Goal: Task Accomplishment & Management: Manage account settings

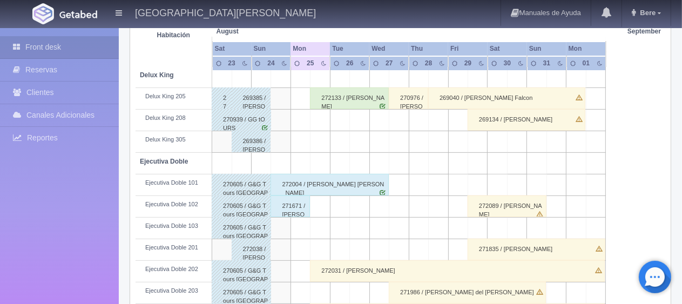
scroll to position [162, 0]
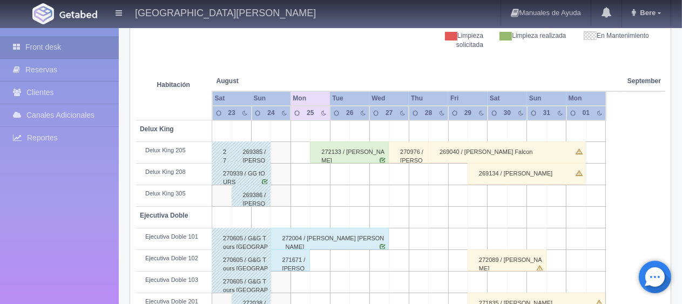
click at [341, 146] on div "272133 / [PERSON_NAME]" at bounding box center [349, 152] width 79 height 22
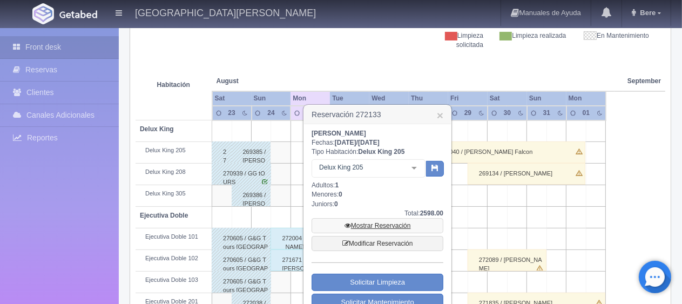
click at [385, 230] on link "Mostrar Reservación" at bounding box center [378, 225] width 132 height 15
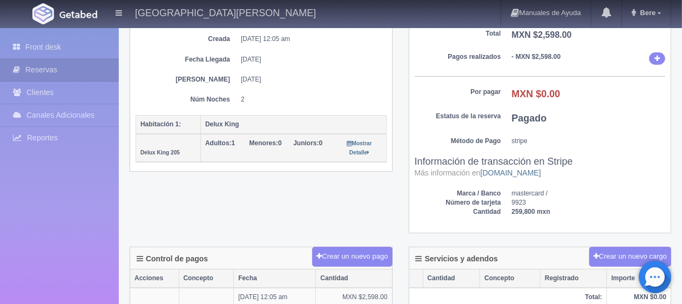
scroll to position [108, 0]
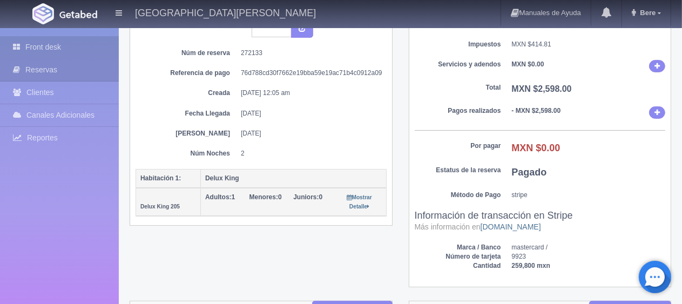
click at [55, 48] on link "Front desk" at bounding box center [59, 47] width 119 height 22
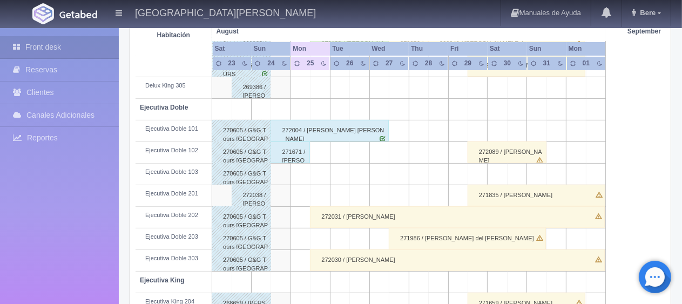
scroll to position [324, 0]
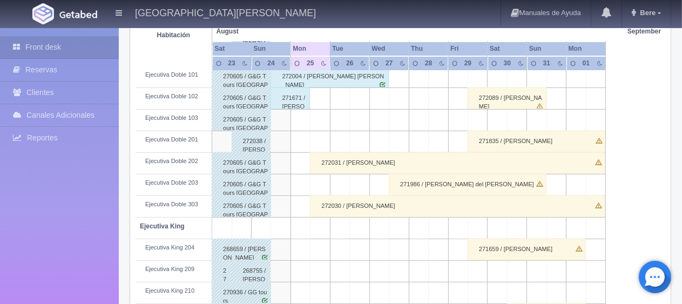
click at [315, 159] on div "272031 / [PERSON_NAME]" at bounding box center [457, 163] width 295 height 22
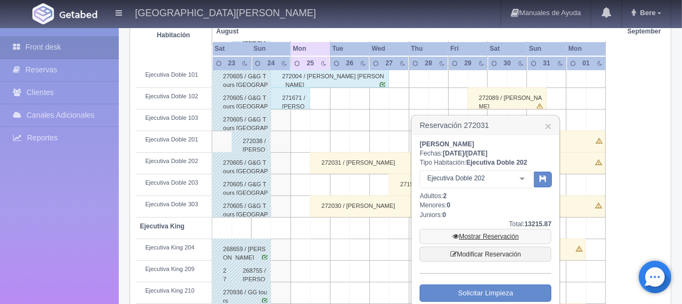
click at [473, 238] on link "Mostrar Reservación" at bounding box center [486, 236] width 132 height 15
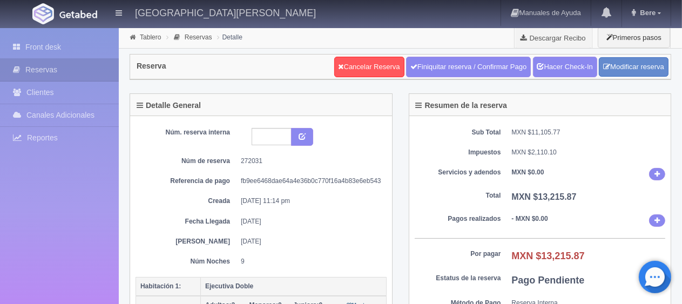
scroll to position [162, 0]
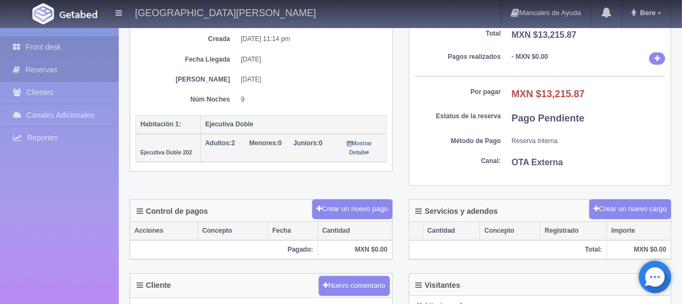
click at [89, 38] on link "Front desk" at bounding box center [59, 47] width 119 height 22
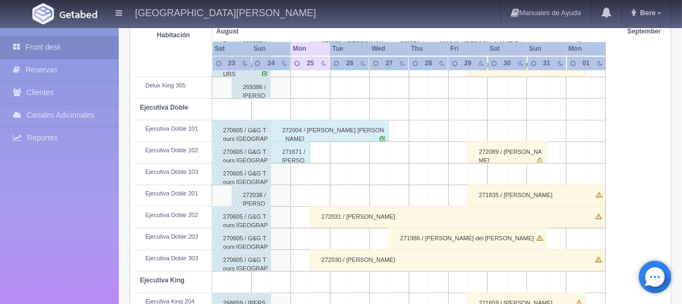
scroll to position [378, 0]
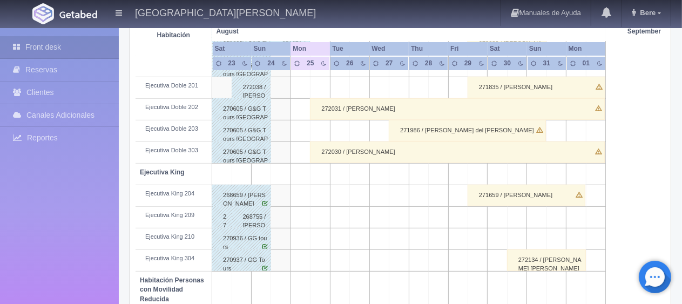
click at [336, 145] on div "272030 / [PERSON_NAME]" at bounding box center [457, 152] width 295 height 22
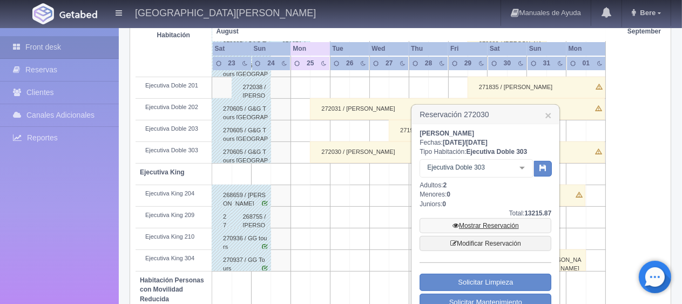
click at [477, 222] on link "Mostrar Reservación" at bounding box center [486, 225] width 132 height 15
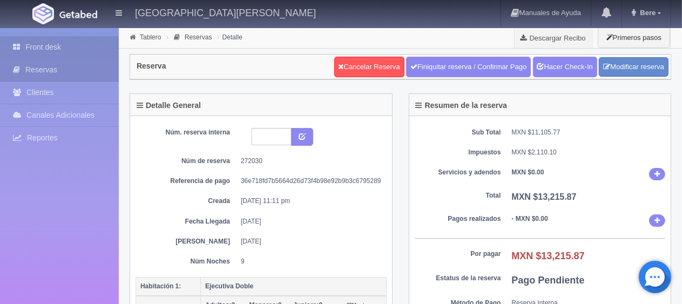
click at [65, 50] on link "Front desk" at bounding box center [59, 47] width 119 height 22
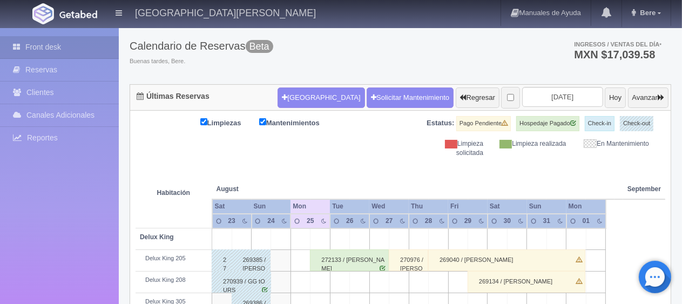
scroll to position [162, 0]
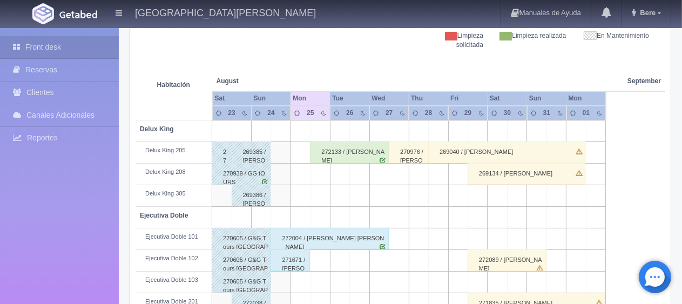
click at [296, 264] on div "271671 / Veronica Diaz" at bounding box center [290, 260] width 39 height 22
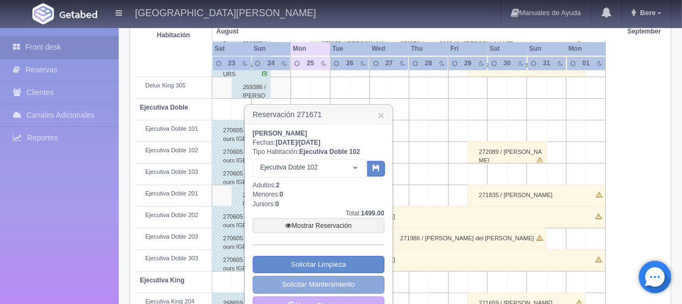
scroll to position [324, 0]
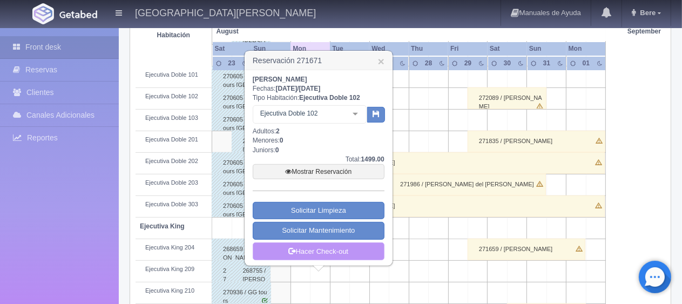
click at [318, 251] on link "Hacer Check-out" at bounding box center [319, 251] width 132 height 18
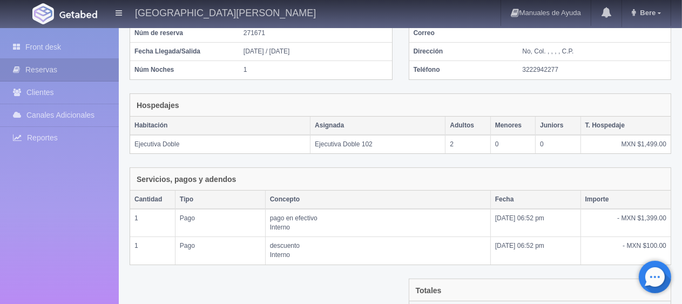
scroll to position [210, 0]
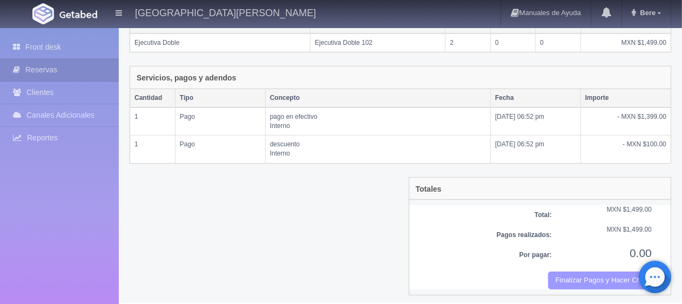
click at [582, 280] on button "Finalizar Pagos y Hacer Checkout" at bounding box center [600, 281] width 104 height 18
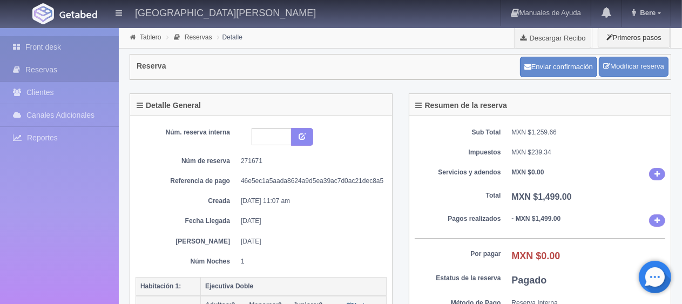
click at [25, 41] on link "Front desk" at bounding box center [59, 47] width 119 height 22
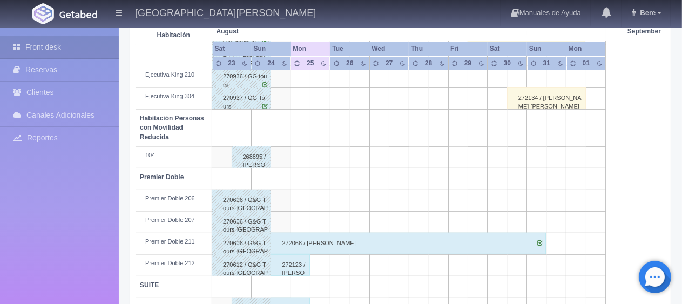
scroll to position [576, 0]
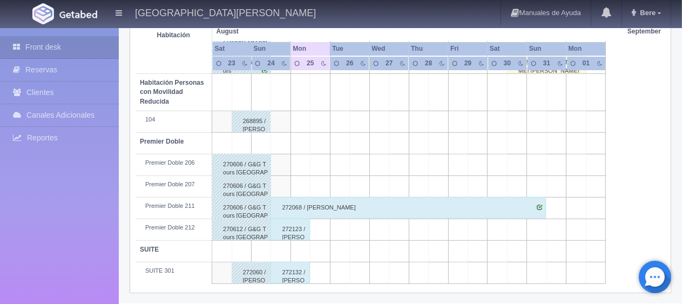
click at [286, 226] on div "272123 / [PERSON_NAME]" at bounding box center [290, 230] width 39 height 22
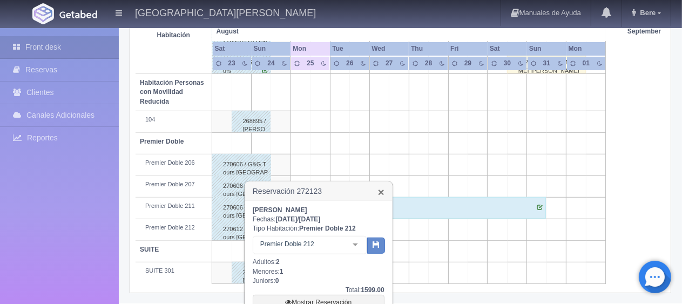
click at [378, 192] on link "×" at bounding box center [381, 191] width 6 height 11
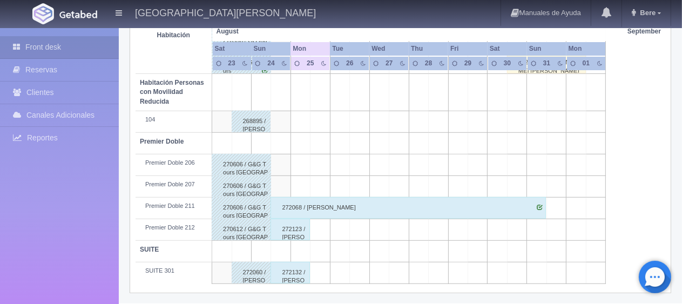
click at [289, 271] on div "272132 / Francisco Lopéz" at bounding box center [290, 273] width 39 height 22
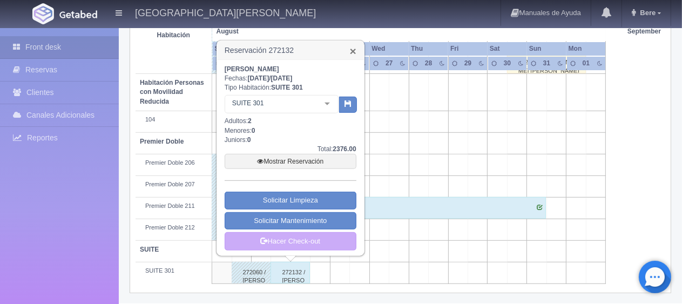
click at [354, 53] on link "×" at bounding box center [353, 50] width 6 height 11
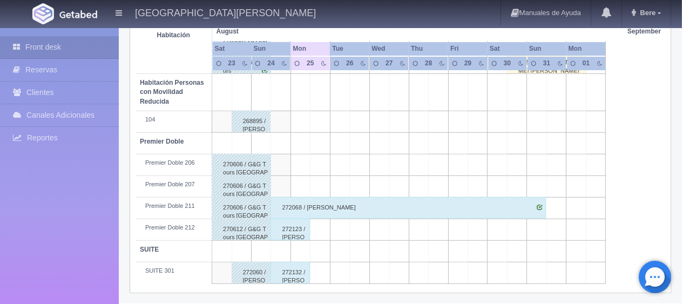
click at [283, 233] on div "272123 / Martha Eugenia Lechuga" at bounding box center [290, 230] width 39 height 22
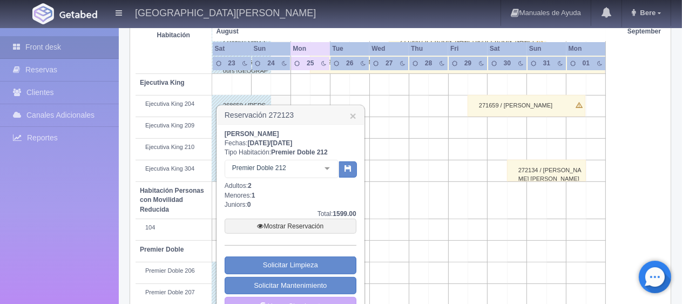
scroll to position [522, 0]
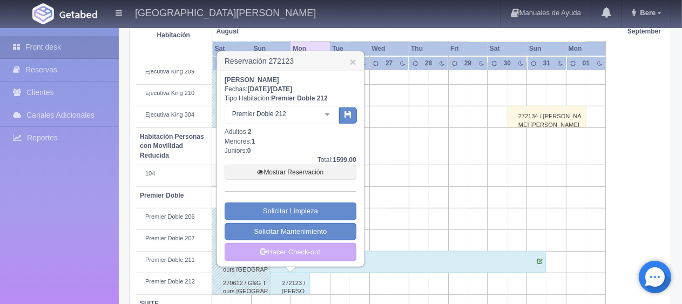
click at [348, 58] on h3 "Reservación 272123 ×" at bounding box center [290, 61] width 147 height 19
click at [352, 62] on link "×" at bounding box center [353, 61] width 6 height 11
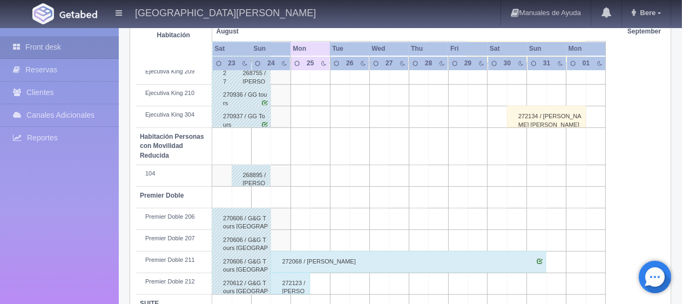
scroll to position [576, 0]
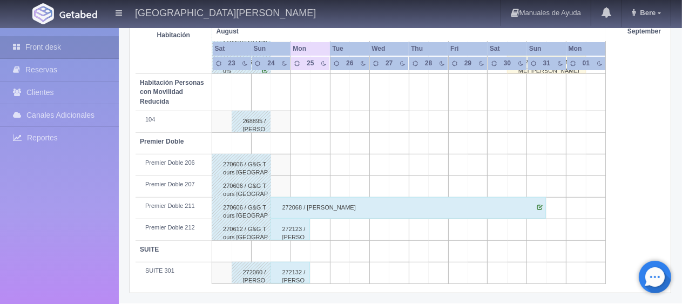
click at [289, 272] on div "272132 / [PERSON_NAME]" at bounding box center [290, 273] width 39 height 22
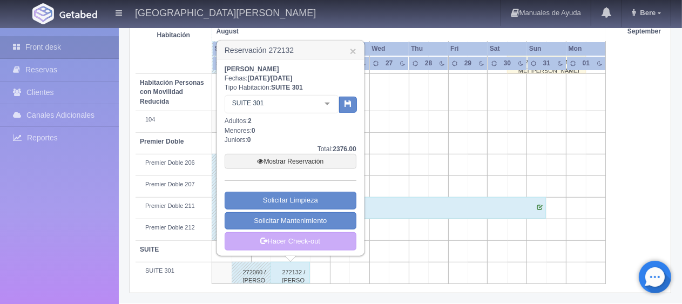
scroll to position [522, 0]
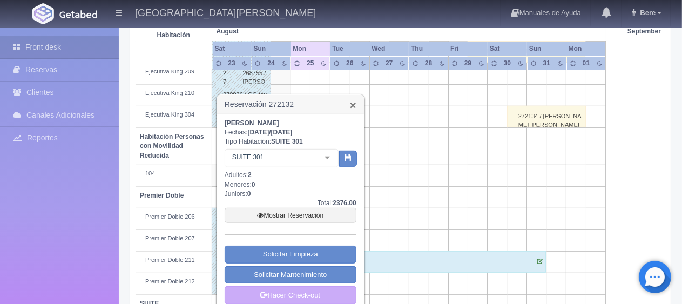
click at [355, 106] on link "×" at bounding box center [353, 104] width 6 height 11
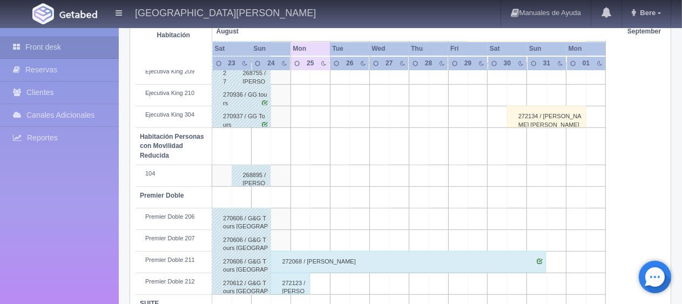
scroll to position [360, 0]
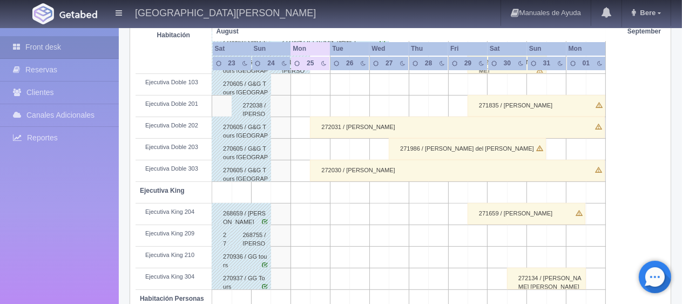
click at [575, 128] on div "272031 / [PERSON_NAME]" at bounding box center [457, 128] width 295 height 22
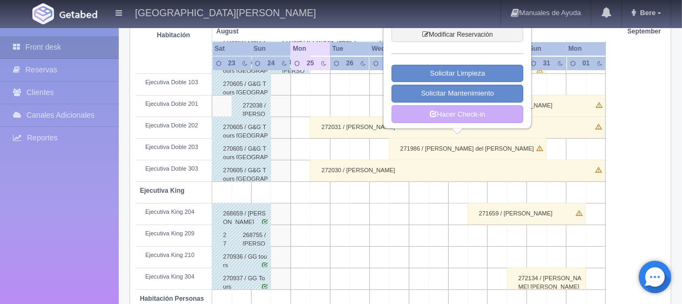
click at [464, 165] on div "272030 / Adrian Elizondo" at bounding box center [457, 171] width 295 height 22
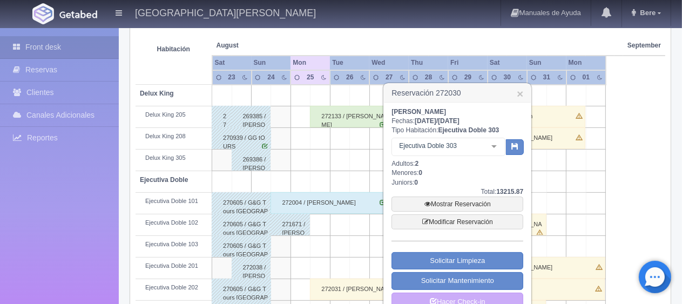
scroll to position [144, 0]
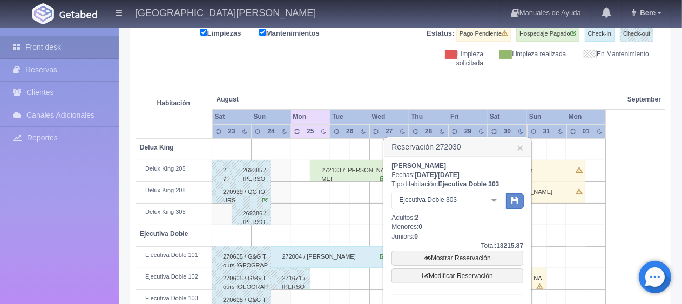
drag, startPoint x: 518, startPoint y: 148, endPoint x: 501, endPoint y: 152, distance: 18.3
click at [518, 148] on link "×" at bounding box center [520, 147] width 6 height 11
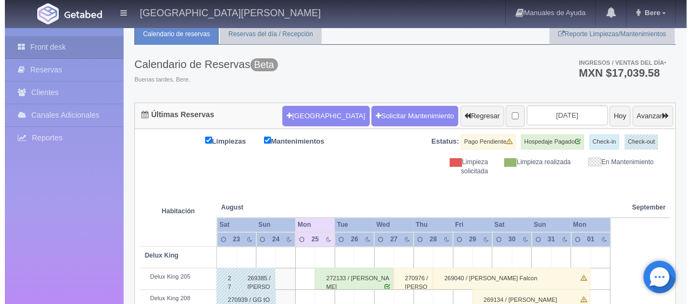
scroll to position [0, 0]
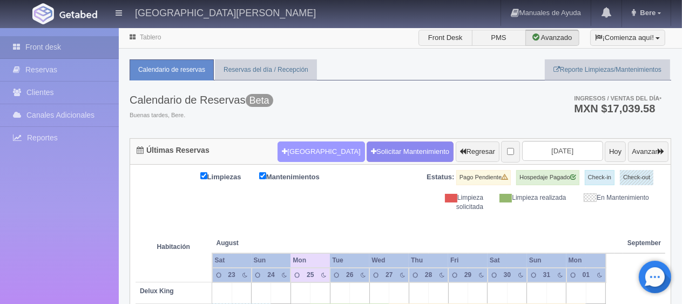
click at [299, 150] on button "[GEOGRAPHIC_DATA]" at bounding box center [321, 151] width 87 height 21
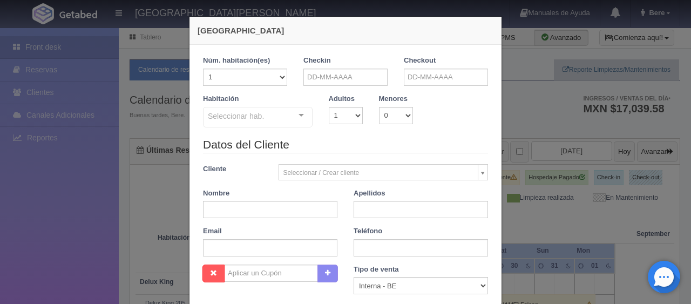
checkbox input "false"
click at [322, 85] on div "Checkin" at bounding box center [345, 75] width 100 height 38
click at [326, 83] on input "text" at bounding box center [345, 77] width 84 height 17
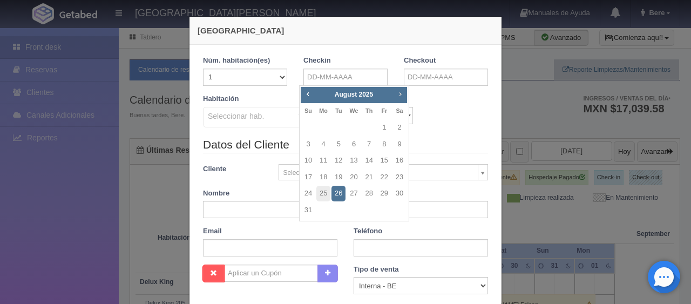
click at [400, 95] on span "Next" at bounding box center [400, 94] width 9 height 9
click at [383, 166] on link "17" at bounding box center [384, 161] width 14 height 16
type input "17-10-2025"
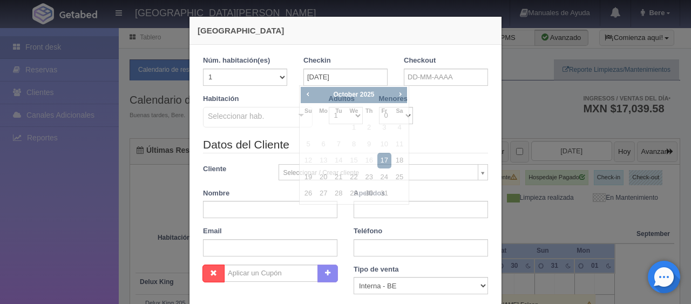
checkbox input "false"
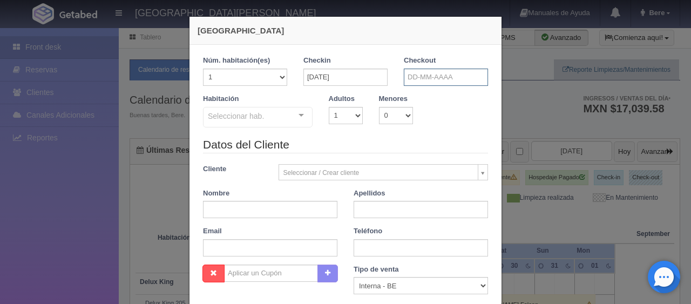
click at [415, 81] on input "text" at bounding box center [446, 77] width 84 height 17
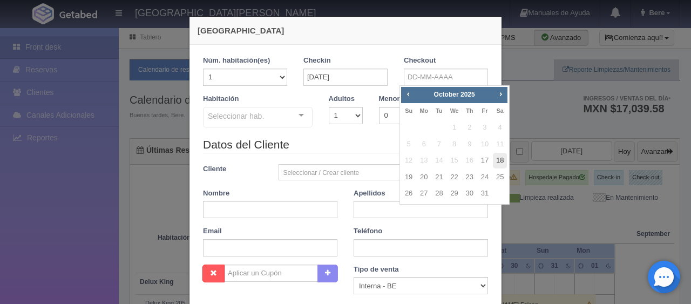
click at [501, 161] on link "18" at bounding box center [500, 161] width 14 height 16
type input "18-10-2025"
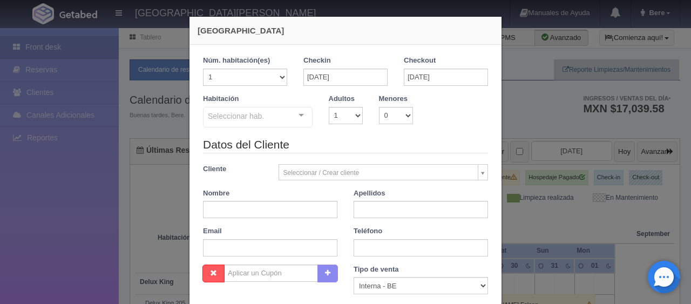
checkbox input "false"
click at [258, 208] on input "text" at bounding box center [270, 209] width 134 height 17
paste input "Nicole Neuhofer"
drag, startPoint x: 225, startPoint y: 209, endPoint x: 277, endPoint y: 204, distance: 52.6
click at [277, 204] on input "Nicole Neuhofer" at bounding box center [270, 209] width 134 height 17
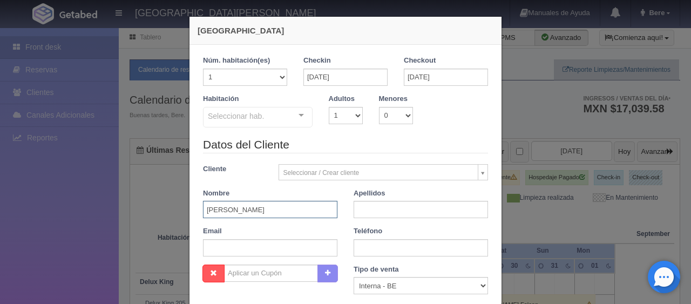
type input "Nicole Neuhofer"
click at [376, 211] on input "text" at bounding box center [421, 209] width 134 height 17
paste input "Neuhofer"
type input "Neuhofer"
click at [255, 212] on input "Nicole Neuhofer" at bounding box center [270, 209] width 134 height 17
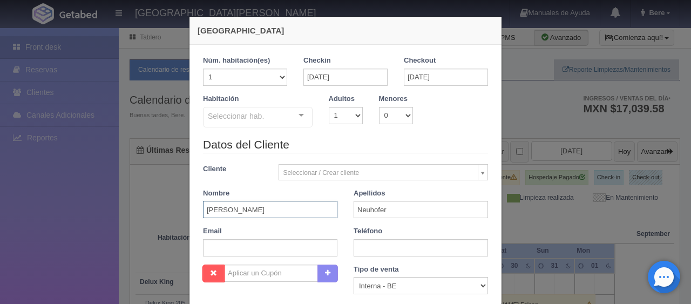
click at [255, 212] on input "Nicole Neuhofer" at bounding box center [270, 209] width 134 height 17
type input "Nicole"
click at [382, 290] on select "Correo Electronico Interna - BE Llamada OTA Externa Otro WALK IN" at bounding box center [421, 285] width 134 height 17
select select "extota"
click at [354, 277] on select "Correo Electronico Interna - BE Llamada OTA Externa Otro WALK IN" at bounding box center [421, 285] width 134 height 17
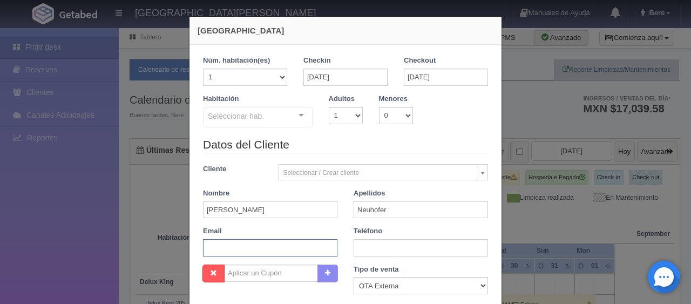
click at [260, 241] on input "text" at bounding box center [270, 247] width 134 height 17
paste input "nneuho.981219@guest.booking.com"
type input "nneuho.981219@guest.booking.com"
click at [366, 245] on input "text" at bounding box center [421, 247] width 134 height 17
paste input "52 444 318 7781"
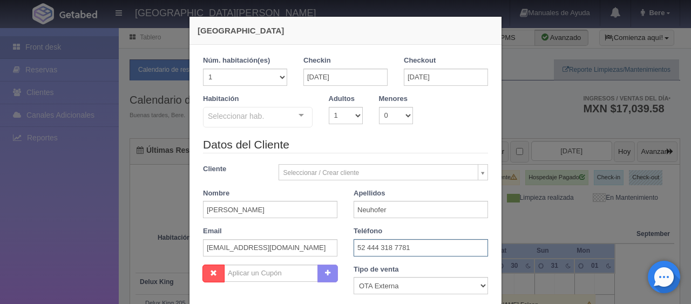
type input "52 444 318 7781"
click at [254, 79] on select "1 2 3 4 5 6 7 8 9 10 11 12 13 14 15 16 17 18 19 20" at bounding box center [245, 77] width 84 height 17
select select "2"
click at [203, 69] on select "1 2 3 4 5 6 7 8 9 10 11 12 13 14 15 16 17 18 19 20" at bounding box center [245, 77] width 84 height 17
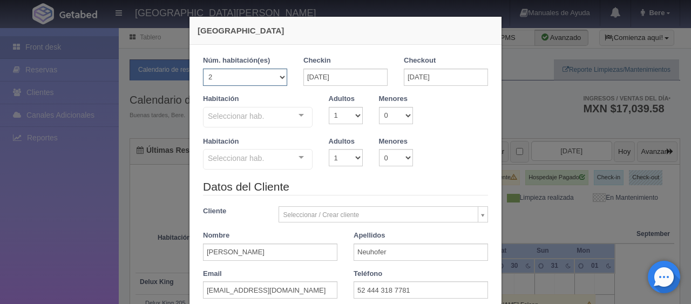
checkbox input "false"
drag, startPoint x: 333, startPoint y: 114, endPoint x: 334, endPoint y: 120, distance: 6.7
click at [333, 115] on select "1 2 3 4 5 6 7 8 9 10" at bounding box center [346, 115] width 34 height 17
select select "2"
click at [329, 107] on select "1 2 3 4 5 6 7 8 9 10" at bounding box center [346, 115] width 34 height 17
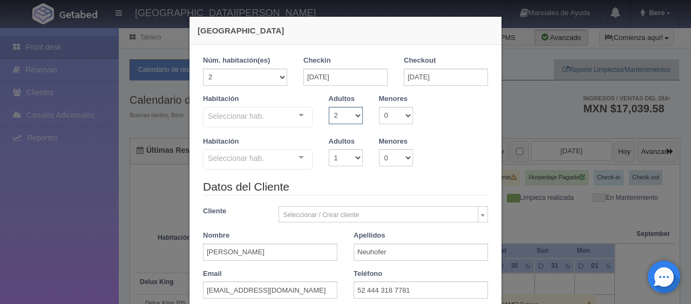
checkbox input "false"
click at [339, 169] on div "Habitación Seleccionar hab. No elements found. Consider changing the search que…" at bounding box center [345, 158] width 301 height 43
click at [335, 161] on select "1 2 3 4 5 6 7 8 9 10" at bounding box center [346, 157] width 34 height 17
select select "2"
click at [329, 149] on select "1 2 3 4 5 6 7 8 9 10" at bounding box center [346, 157] width 34 height 17
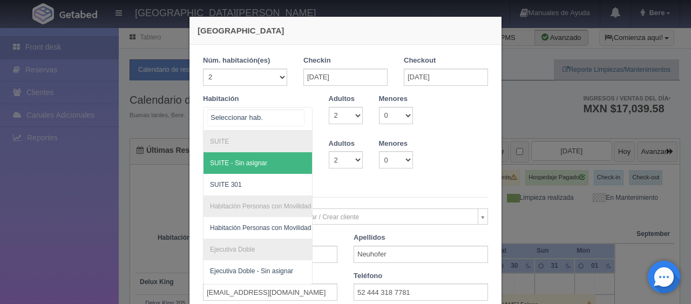
click at [268, 126] on div at bounding box center [258, 119] width 110 height 24
click at [264, 117] on input "text" at bounding box center [256, 118] width 96 height 16
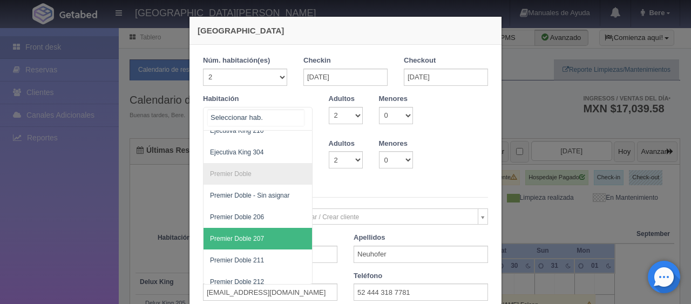
scroll to position [432, 0]
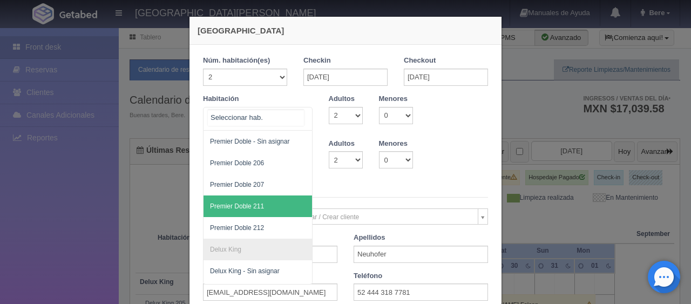
click at [266, 208] on span "Premier Doble 211" at bounding box center [294, 206] width 181 height 22
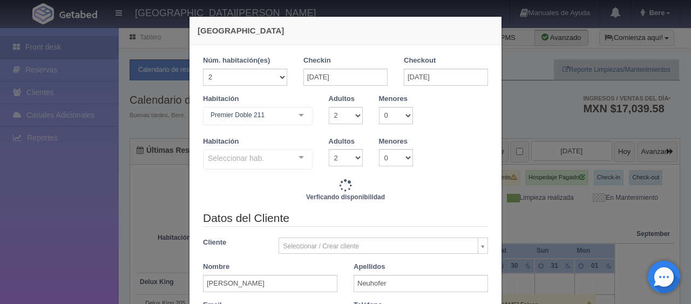
checkbox input "false"
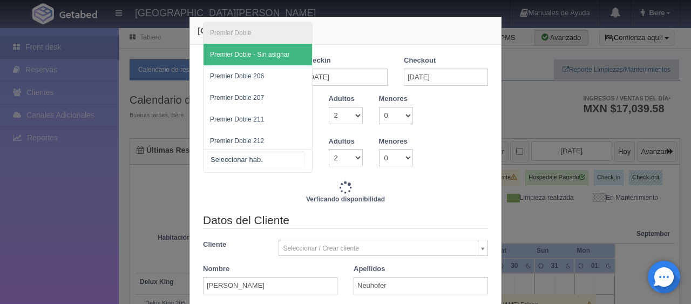
click at [260, 157] on div at bounding box center [258, 161] width 110 height 24
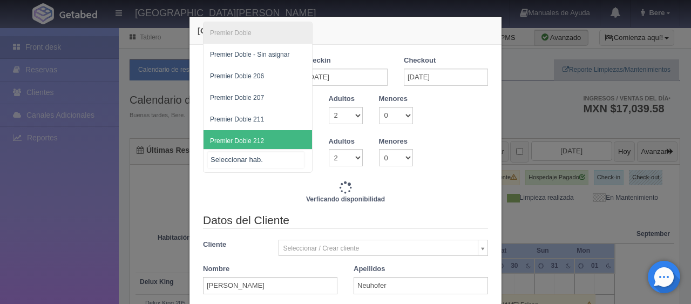
click at [268, 139] on span "Premier Doble 212" at bounding box center [258, 141] width 109 height 22
type input "3298.00"
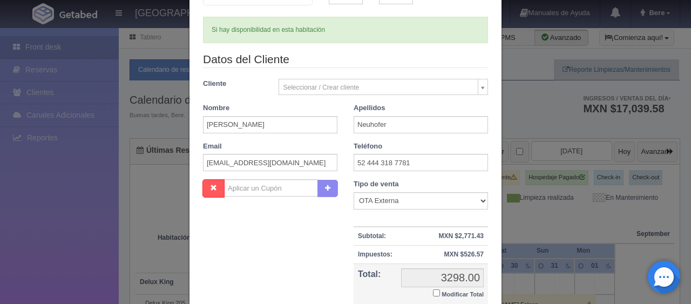
scroll to position [216, 0]
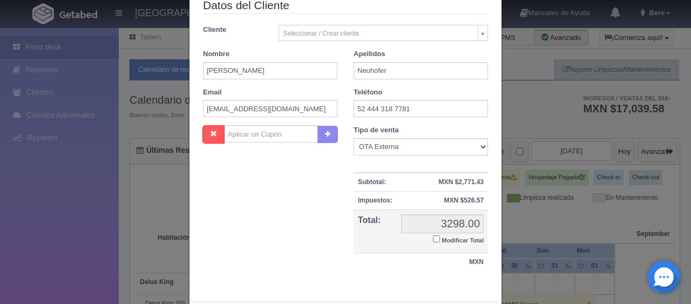
click at [426, 235] on td "3298.00 3298.00 Modificar Total" at bounding box center [442, 231] width 91 height 43
click at [434, 238] on input "Modificar Total" at bounding box center [436, 238] width 7 height 7
checkbox input "true"
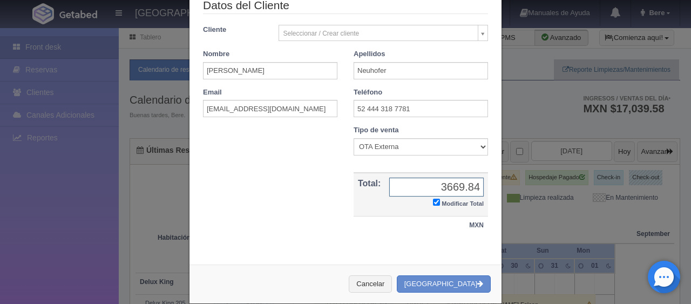
type input "3669.84"
click at [291, 241] on div "Nombre Cupón : Descuentos : Tipo de venta Correo Electronico Interna - BE Llama…" at bounding box center [345, 185] width 301 height 120
drag, startPoint x: 439, startPoint y: 282, endPoint x: 427, endPoint y: 272, distance: 15.7
click at [438, 282] on button "[GEOGRAPHIC_DATA]" at bounding box center [444, 284] width 94 height 18
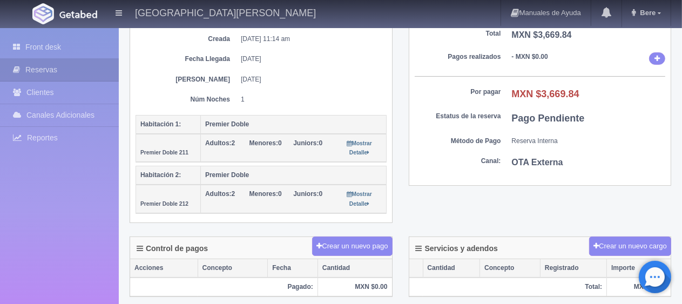
scroll to position [270, 0]
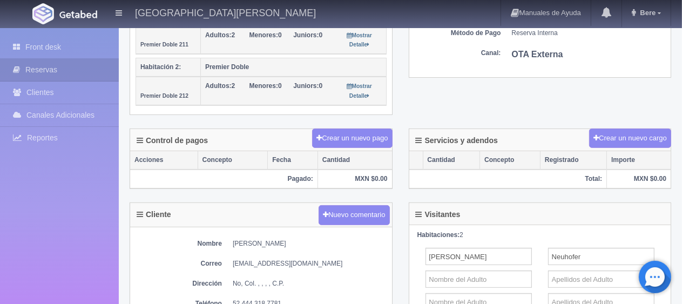
drag, startPoint x: 227, startPoint y: 240, endPoint x: 311, endPoint y: 233, distance: 84.5
click at [311, 233] on div "Nombre [PERSON_NAME] Correo [EMAIL_ADDRESS][DOMAIN_NAME] Dirección No, Col. , ,…" at bounding box center [261, 286] width 262 height 118
copy dd "[PERSON_NAME]"
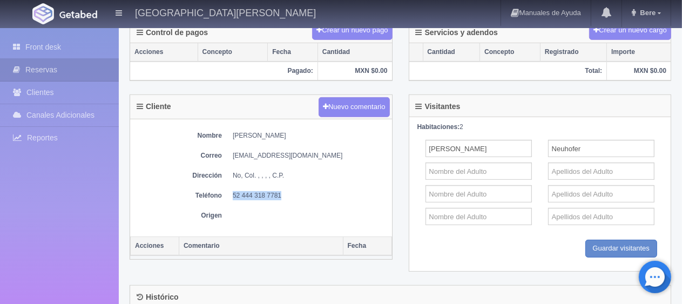
drag, startPoint x: 227, startPoint y: 188, endPoint x: 301, endPoint y: 187, distance: 74.5
click at [301, 191] on dl "Teléfono [PHONE_NUMBER]" at bounding box center [261, 195] width 251 height 9
copy dd "52 444 318 7781"
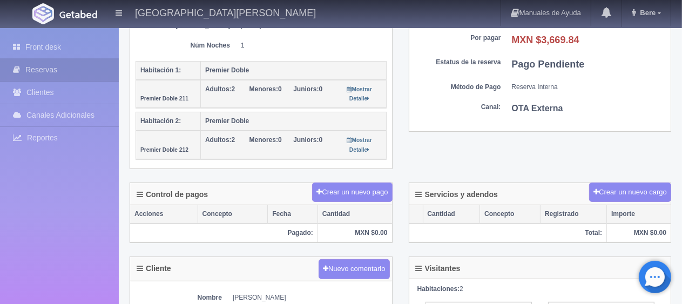
click at [430, 153] on div "Detalle General Núm. reserva interna Núm de reserva 272144 Referencia de pago d…" at bounding box center [400, 29] width 558 height 305
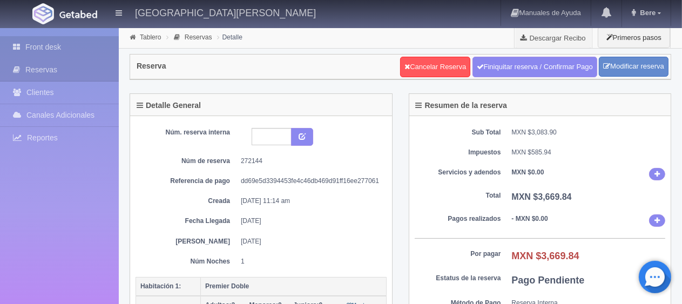
click at [43, 46] on link "Front desk" at bounding box center [59, 47] width 119 height 22
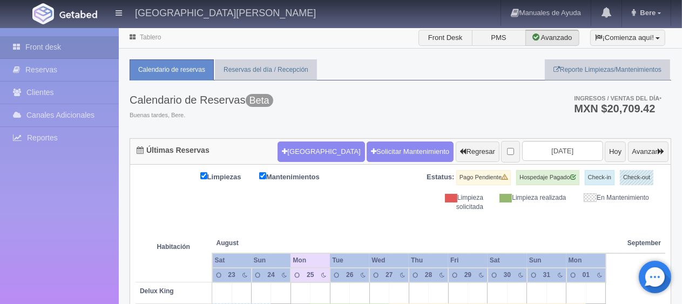
scroll to position [54, 0]
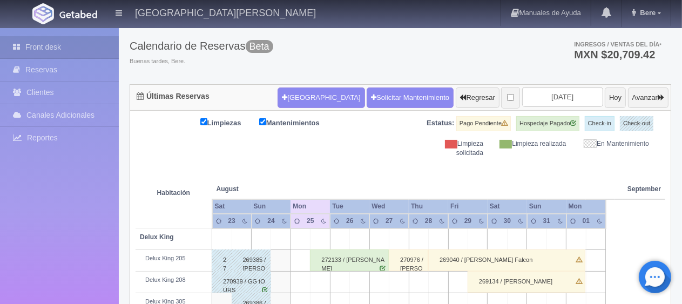
click at [312, 174] on th at bounding box center [320, 178] width 59 height 41
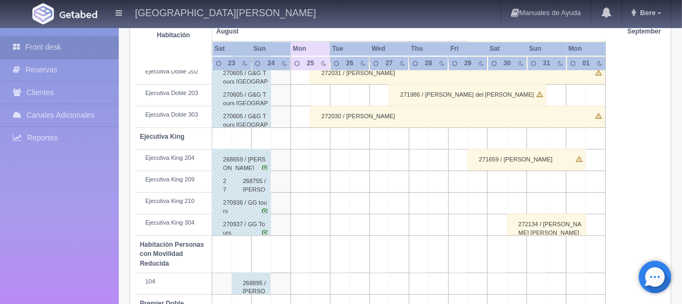
scroll to position [576, 0]
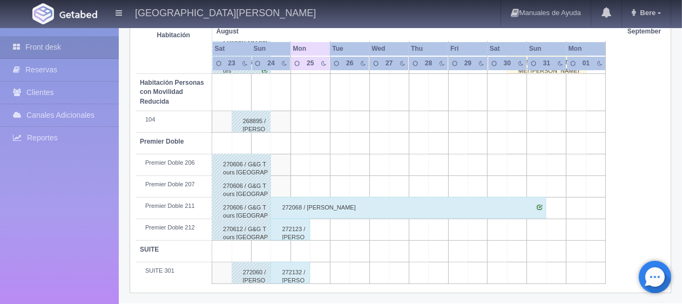
click at [284, 278] on div "272132 / [PERSON_NAME]" at bounding box center [290, 273] width 39 height 22
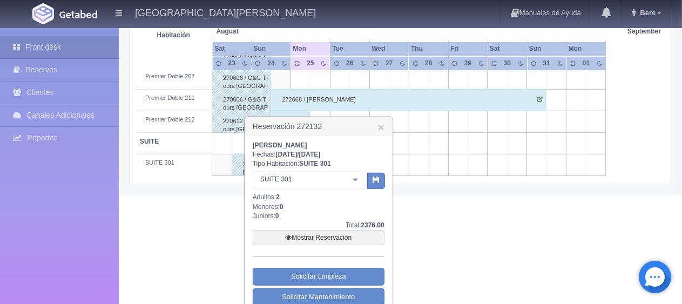
scroll to position [715, 0]
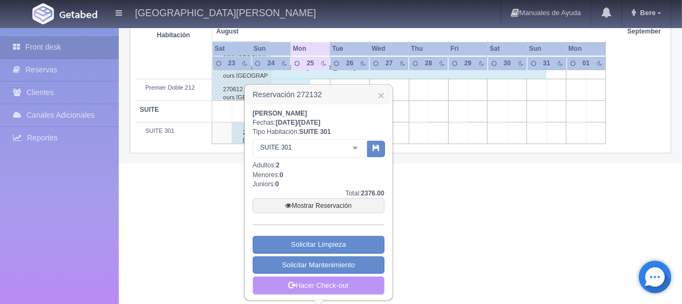
click at [303, 280] on link "Hacer Check-out" at bounding box center [319, 285] width 132 height 18
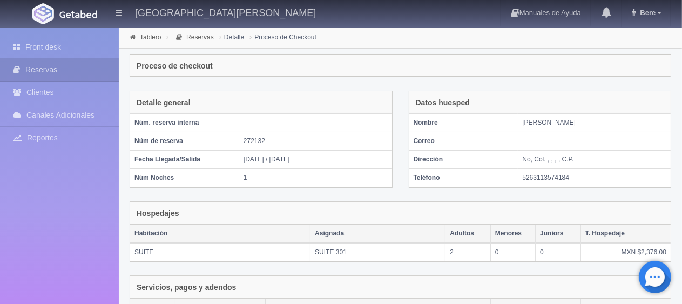
scroll to position [182, 0]
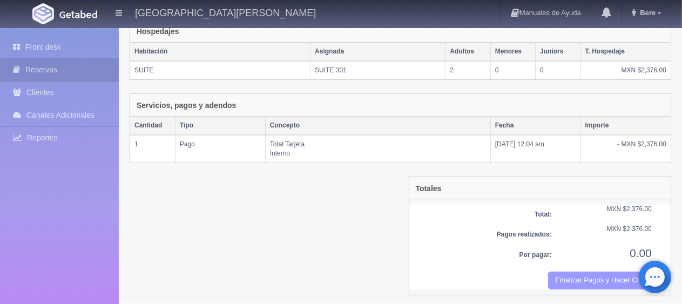
click at [572, 282] on button "Finalizar Pagos y Hacer Checkout" at bounding box center [600, 281] width 104 height 18
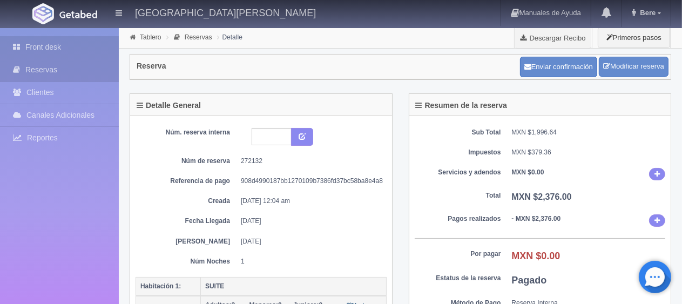
click at [63, 39] on link "Front desk" at bounding box center [59, 47] width 119 height 22
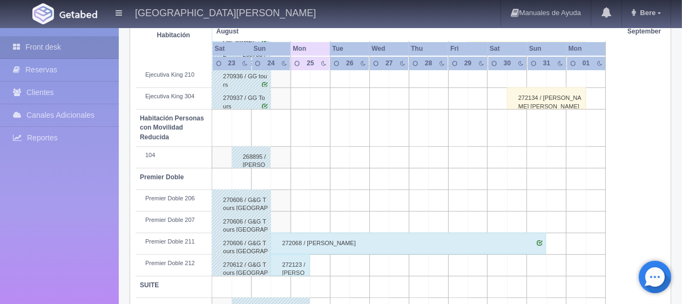
scroll to position [576, 0]
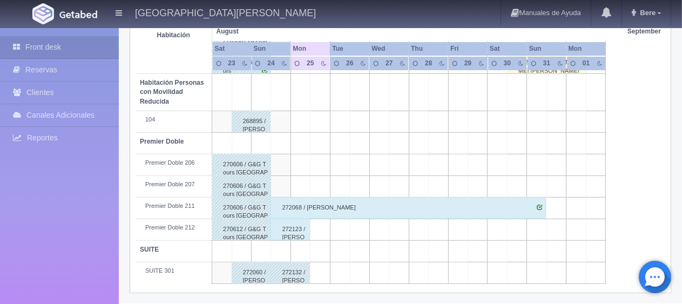
click at [344, 211] on div "272068 / Irma Macias" at bounding box center [408, 208] width 275 height 22
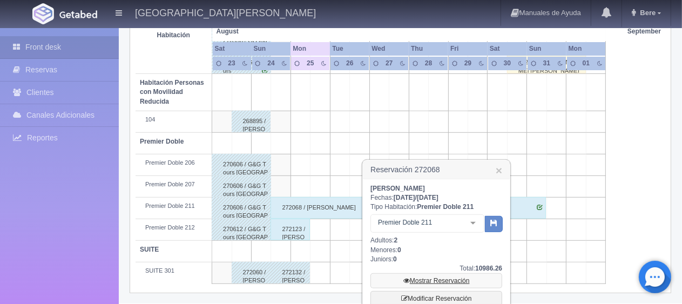
click at [413, 279] on link "Mostrar Reservación" at bounding box center [436, 280] width 132 height 15
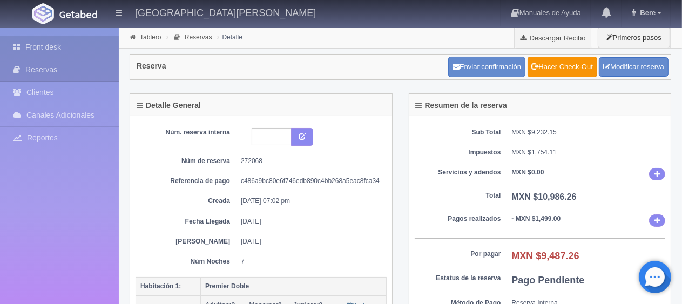
click at [90, 48] on link "Front desk" at bounding box center [59, 47] width 119 height 22
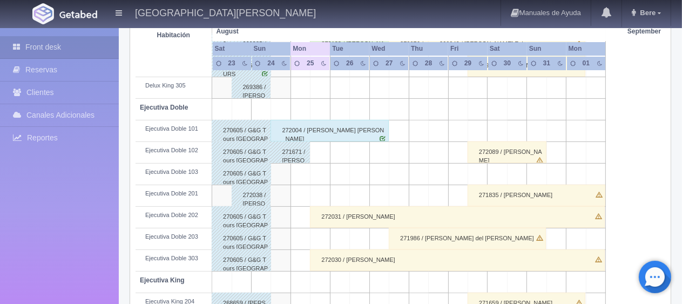
scroll to position [162, 0]
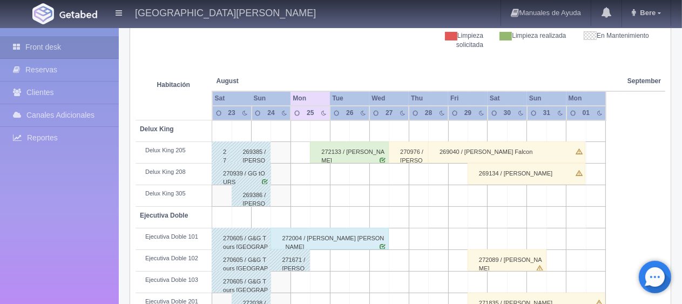
click at [357, 146] on div "272133 / Andres Díaz Carmona" at bounding box center [349, 152] width 79 height 22
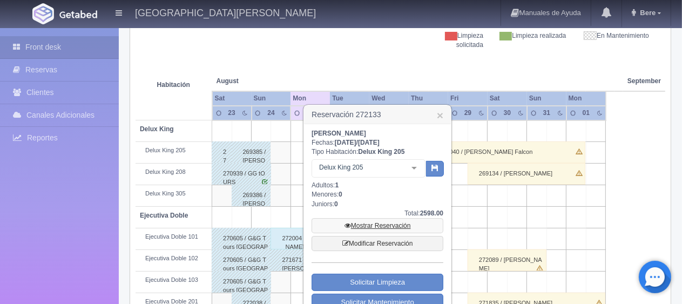
click at [387, 222] on link "Mostrar Reservación" at bounding box center [378, 225] width 132 height 15
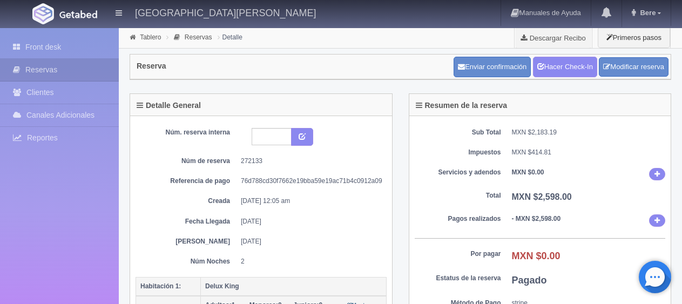
scroll to position [162, 0]
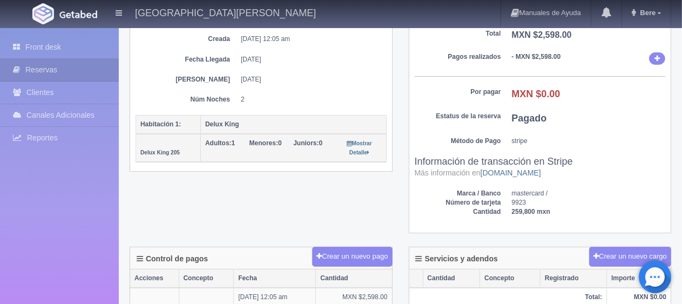
click at [305, 91] on div "Núm. reserva interna Núm de reserva 272133 Referencia de pago 76d788cd30f7662e1…" at bounding box center [261, 35] width 251 height 138
click at [605, 205] on dd "9923" at bounding box center [589, 202] width 154 height 9
click at [268, 205] on div "Detalle General Núm. reserva interna Núm de reserva 272133 Referencia de pago 7…" at bounding box center [400, 89] width 558 height 316
click at [600, 261] on button "Crear un nuevo cargo" at bounding box center [630, 257] width 82 height 20
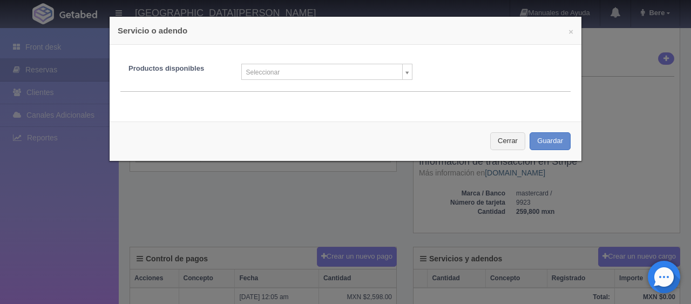
click at [335, 82] on div "Productos disponibles Seleccionar Producto nuevo Masaje relajante Kit de costur…" at bounding box center [345, 74] width 450 height 36
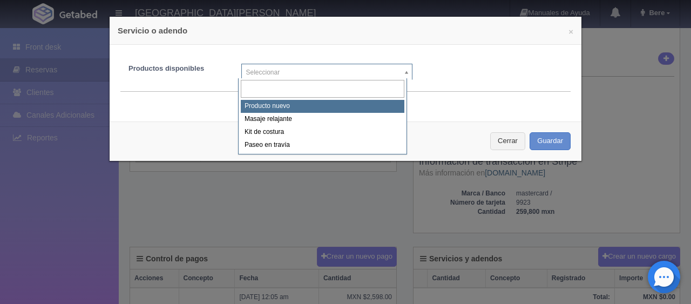
drag, startPoint x: 328, startPoint y: 71, endPoint x: 328, endPoint y: 84, distance: 13.5
select select "0"
type input "1"
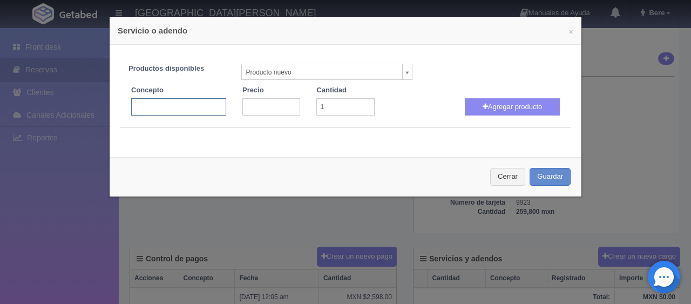
click at [197, 103] on input "text" at bounding box center [178, 106] width 95 height 17
type input "persona extra"
click at [295, 111] on input "number" at bounding box center [271, 106] width 58 height 17
click at [262, 106] on input "number" at bounding box center [271, 106] width 58 height 17
type input "200"
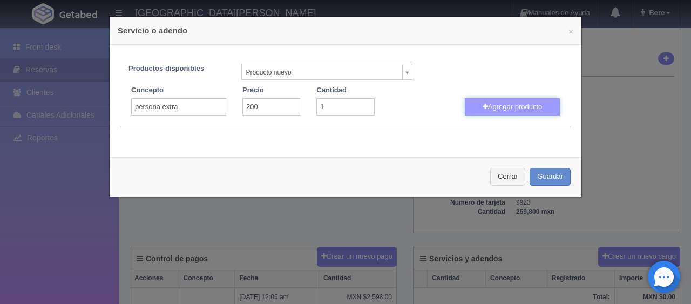
click at [490, 111] on button "Agregar producto" at bounding box center [512, 106] width 95 height 17
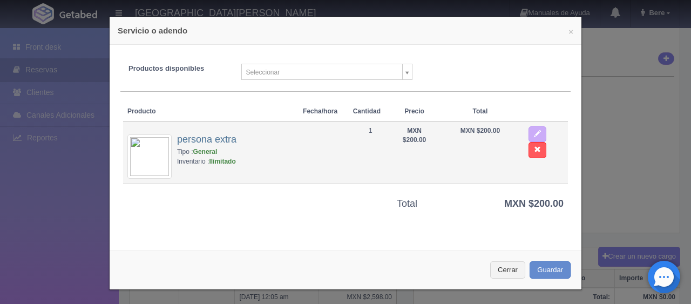
click at [363, 135] on td "1" at bounding box center [371, 152] width 44 height 62
click at [534, 134] on span "button" at bounding box center [537, 133] width 7 height 7
select select "0"
type input "1"
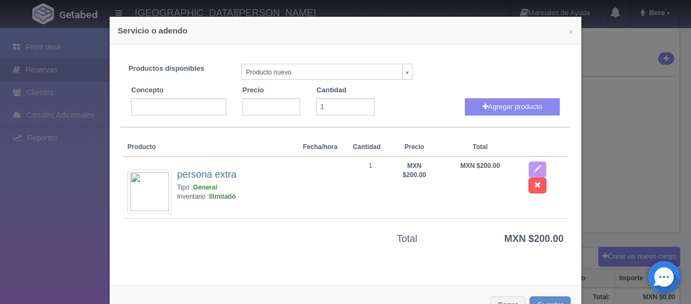
type input "persona extra"
type input "200"
click at [333, 103] on input "1" at bounding box center [345, 106] width 58 height 17
type input "2"
click at [488, 106] on button "Agregar producto" at bounding box center [512, 106] width 95 height 17
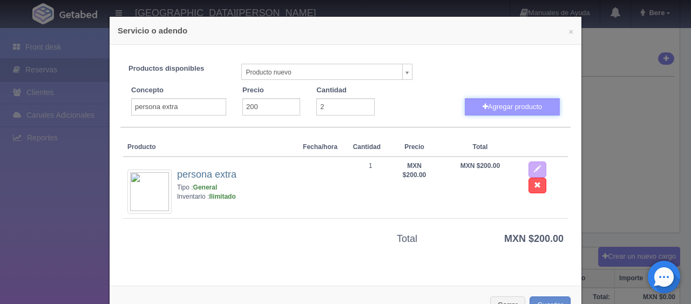
select select
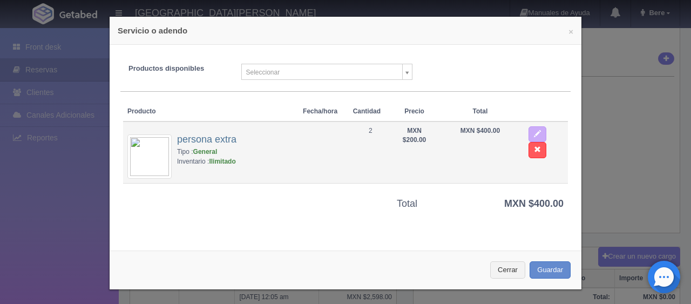
scroll to position [1, 0]
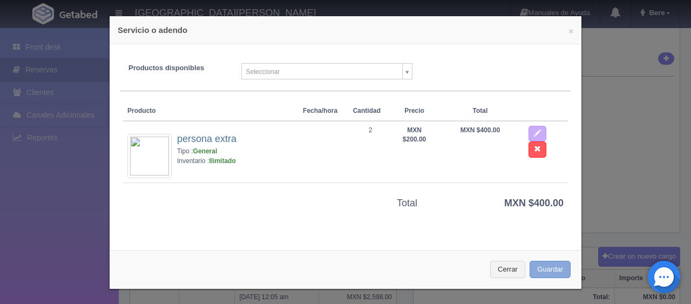
click at [549, 262] on button "Guardar" at bounding box center [550, 270] width 41 height 18
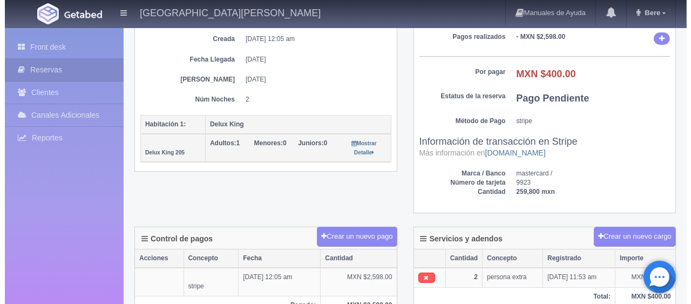
scroll to position [270, 0]
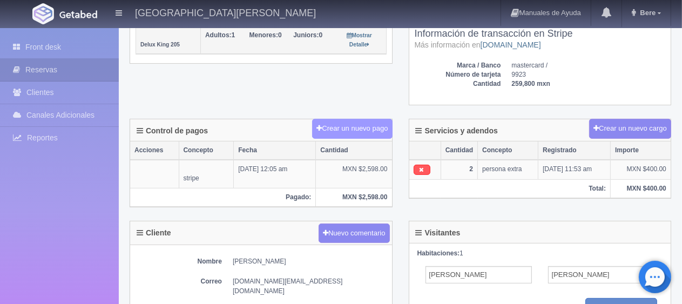
click at [346, 133] on button "Crear un nuevo pago" at bounding box center [352, 129] width 80 height 20
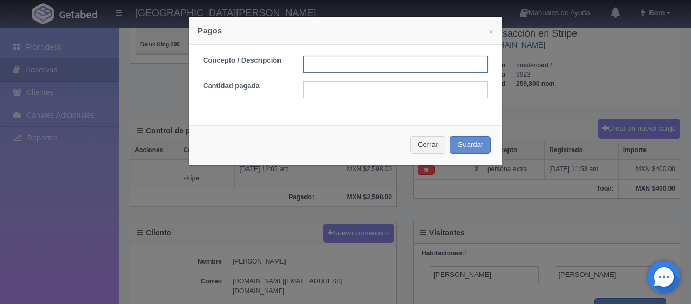
click at [333, 57] on input "text" at bounding box center [395, 64] width 185 height 17
type input "Total Tarjeta"
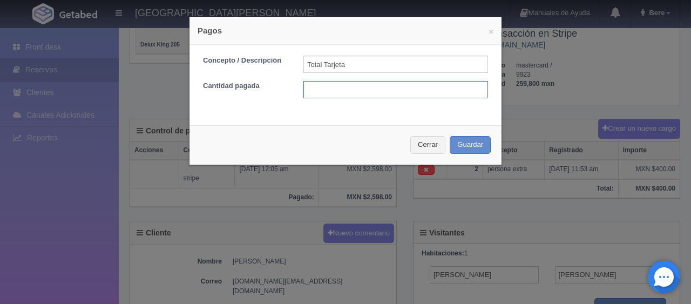
click at [356, 91] on input "text" at bounding box center [395, 89] width 185 height 17
type input "400"
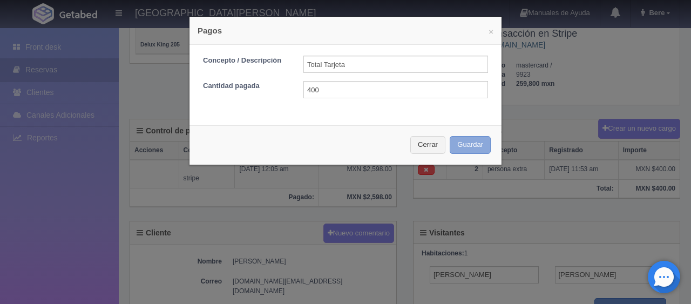
click at [462, 146] on button "Guardar" at bounding box center [470, 145] width 41 height 18
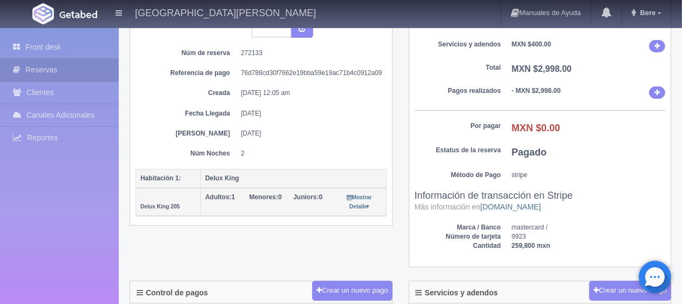
scroll to position [54, 0]
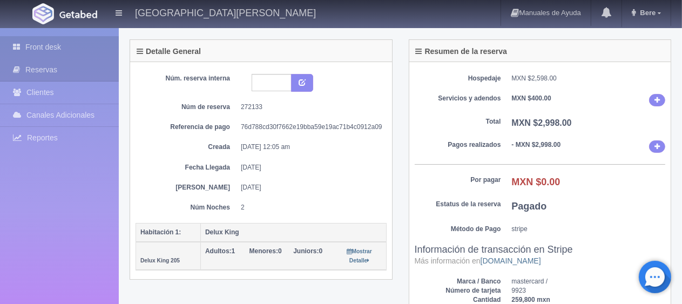
click at [37, 49] on link "Front desk" at bounding box center [59, 47] width 119 height 22
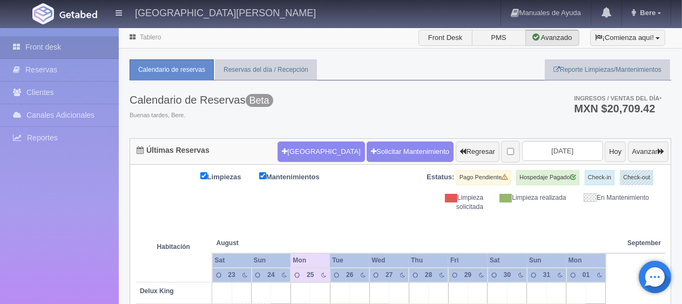
scroll to position [54, 0]
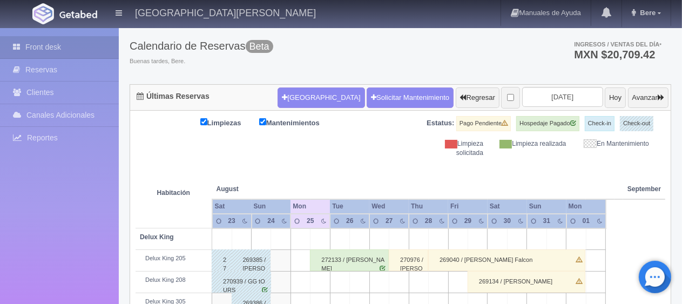
click at [316, 152] on div "Limpiezas Mantenimientos Estatus: Pago Pendiente Hospedaje Pagado Check-in Chec…" at bounding box center [401, 137] width 530 height 42
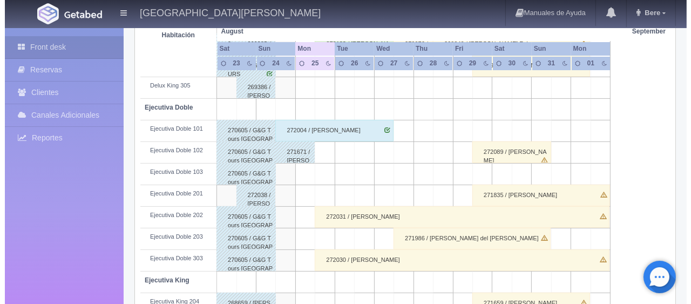
scroll to position [108, 0]
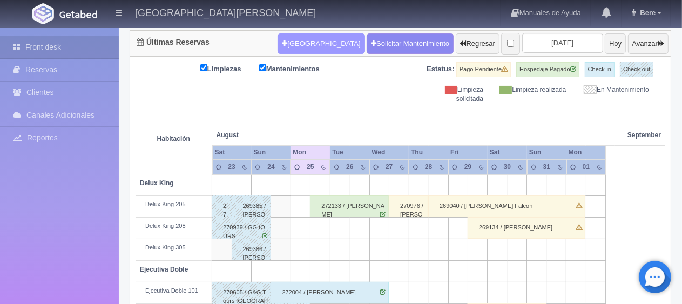
click at [295, 38] on button "[GEOGRAPHIC_DATA]" at bounding box center [321, 43] width 87 height 21
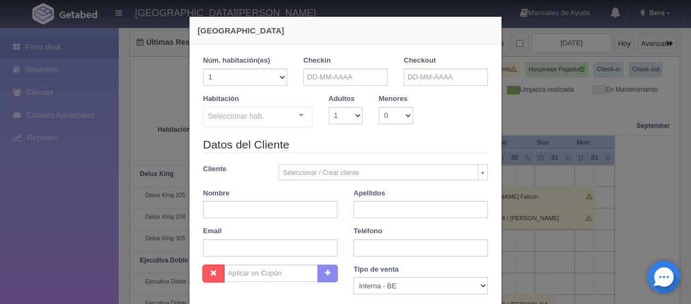
checkbox input "false"
click at [349, 111] on select "1 2 3 4 5 6 7 8 9 10" at bounding box center [346, 115] width 34 height 17
select select "3"
click at [329, 107] on select "1 2 3 4 5 6 7 8 9 10" at bounding box center [346, 115] width 34 height 17
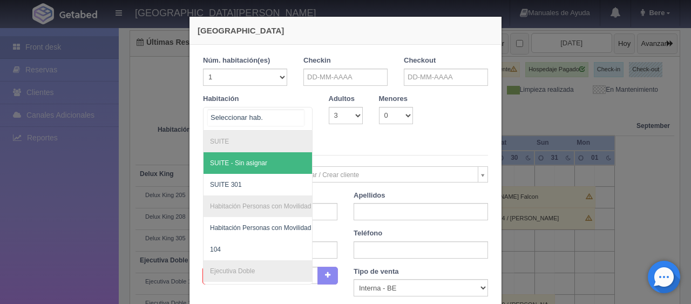
click at [292, 110] on div "SUITE SUITE - Sin asignar SUITE 301 Habitación Personas con Movilidad Reducida …" at bounding box center [258, 119] width 110 height 24
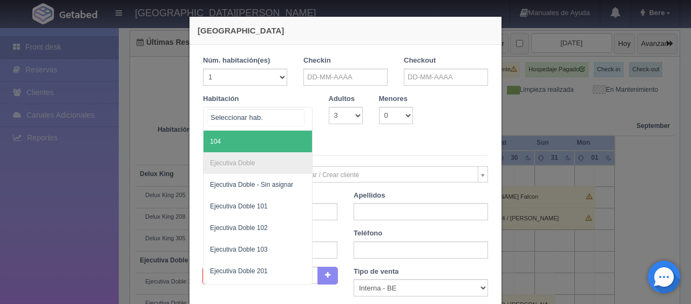
scroll to position [162, 0]
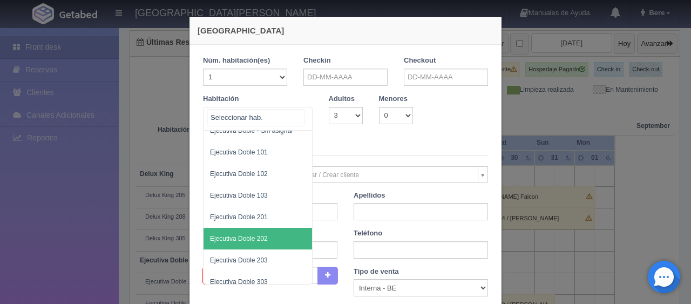
click at [251, 239] on span "Ejecutiva Doble 202" at bounding box center [239, 239] width 58 height 8
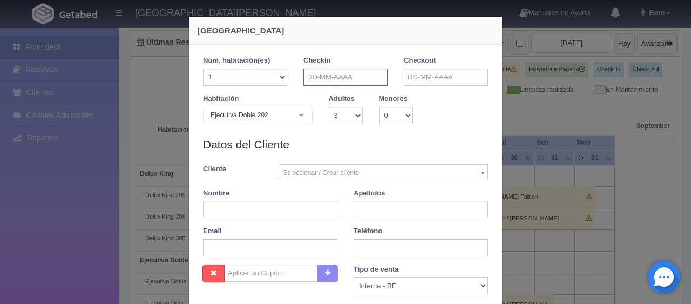
click at [325, 79] on input "text" at bounding box center [345, 77] width 84 height 17
checkbox input "false"
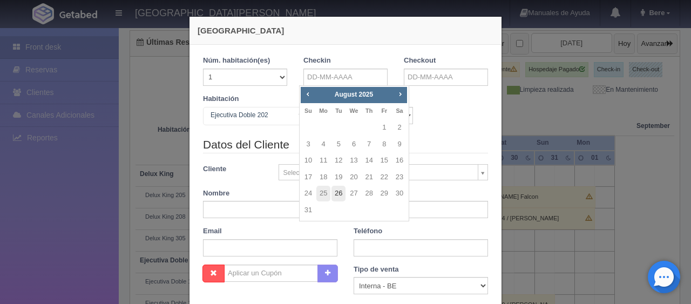
click at [341, 195] on link "26" at bounding box center [339, 194] width 14 height 16
type input "26-08-2025"
checkbox input "false"
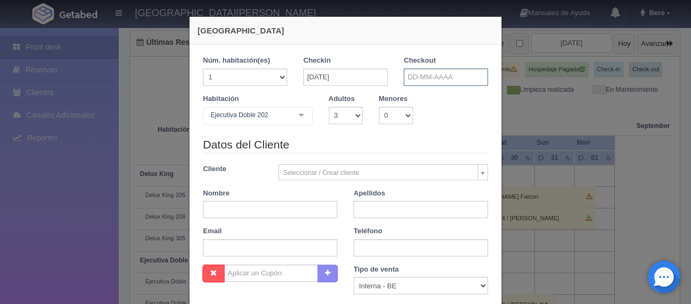
click at [436, 73] on input "text" at bounding box center [446, 77] width 84 height 17
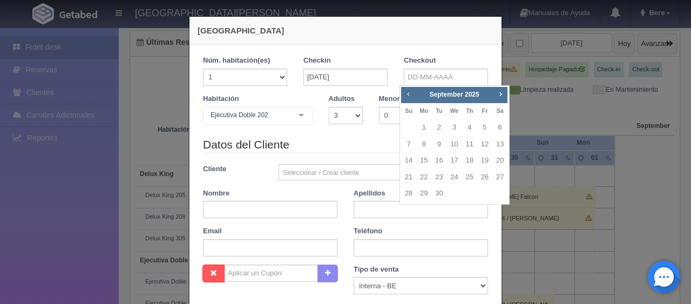
click at [408, 97] on span "Prev" at bounding box center [408, 94] width 9 height 9
click at [472, 195] on link "28" at bounding box center [470, 194] width 14 height 16
type input "28-08-2025"
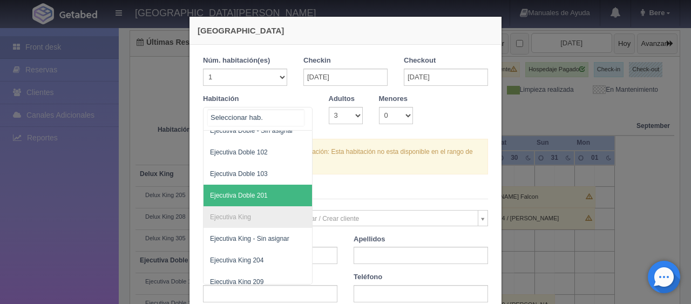
click at [244, 193] on span "Ejecutiva Doble 201" at bounding box center [239, 196] width 58 height 8
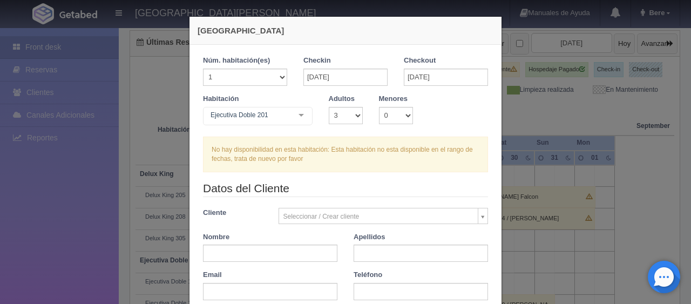
checkbox input "false"
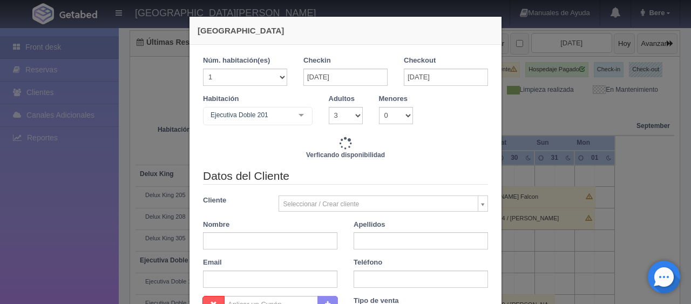
type input "3518.00"
checkbox input "false"
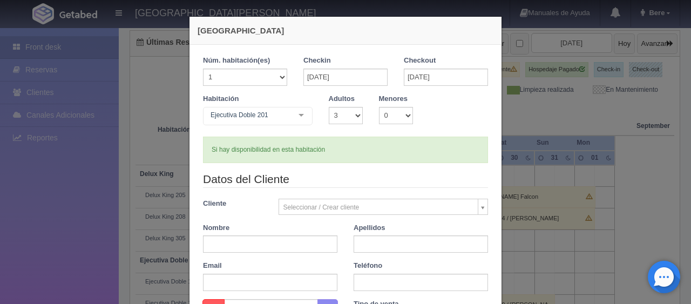
scroll to position [108, 0]
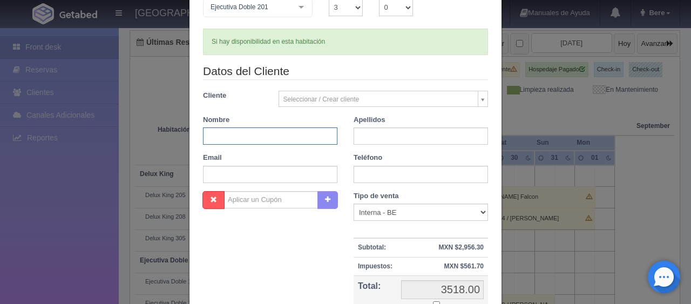
click at [261, 138] on input "text" at bounding box center [270, 135] width 134 height 17
paste input "Wendy Temmerman"
type input "Wendy Temmerman"
drag, startPoint x: 365, startPoint y: 208, endPoint x: 377, endPoint y: 199, distance: 15.0
click at [365, 208] on select "Correo Electronico Interna - BE Llamada OTA Externa Otro WALK IN" at bounding box center [421, 212] width 134 height 17
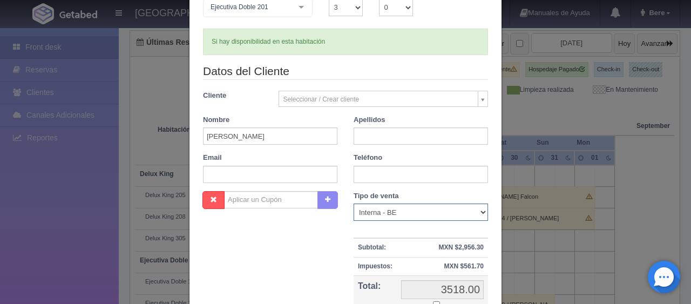
select select "extota"
click at [354, 204] on select "Correo Electronico Interna - BE Llamada OTA Externa Otro WALK IN" at bounding box center [421, 212] width 134 height 17
drag, startPoint x: 226, startPoint y: 137, endPoint x: 267, endPoint y: 135, distance: 41.6
click at [267, 135] on input "Wendy Temmerman" at bounding box center [270, 135] width 134 height 17
click at [391, 142] on input "text" at bounding box center [421, 135] width 134 height 17
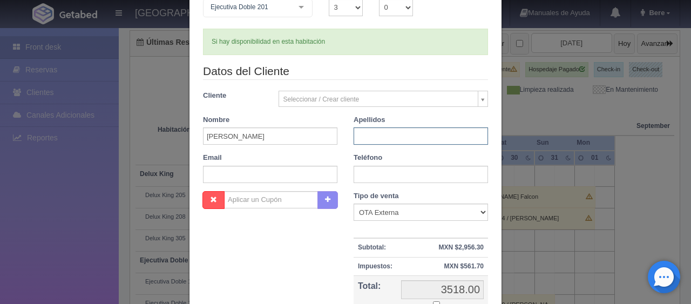
paste input "Temmerman"
type input "Temmerman"
click at [313, 134] on input "Wendy Temmerman" at bounding box center [270, 135] width 134 height 17
type input "Wendy"
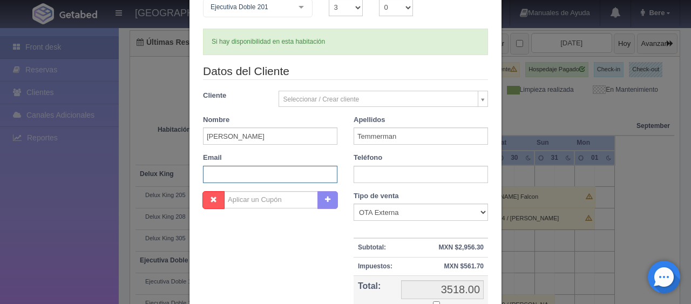
click at [220, 167] on input "text" at bounding box center [270, 174] width 134 height 17
paste input "wtemme.973402@guest.booking.com"
type input "wtemme.973402@guest.booking.com"
click at [378, 173] on input "text" at bounding box center [421, 174] width 134 height 17
paste input "+48 48 691 51 54"
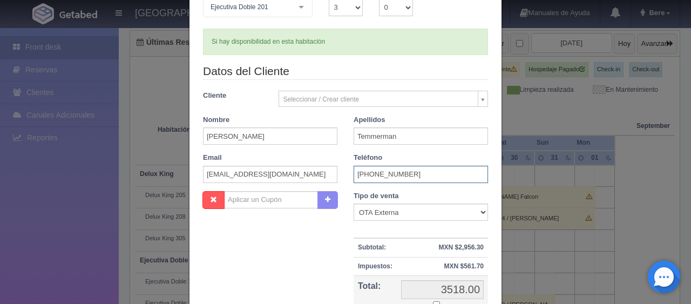
click at [354, 171] on input "+48 48 691 51 54" at bounding box center [421, 174] width 134 height 17
click at [356, 172] on input "+48 48 691 51 54" at bounding box center [421, 174] width 134 height 17
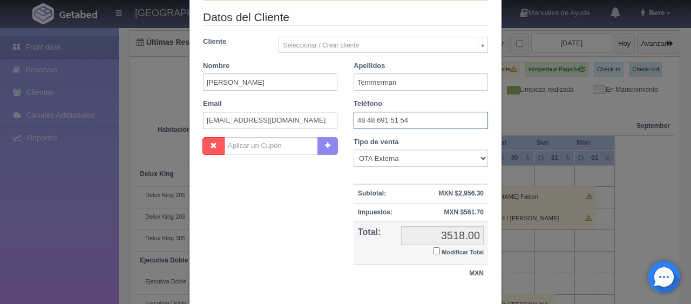
type input "48 48 691 51 54"
click at [433, 252] on input "Modificar Total" at bounding box center [436, 250] width 7 height 7
checkbox input "true"
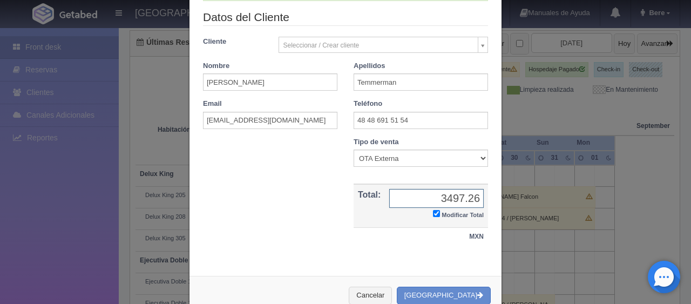
type input "3497.26"
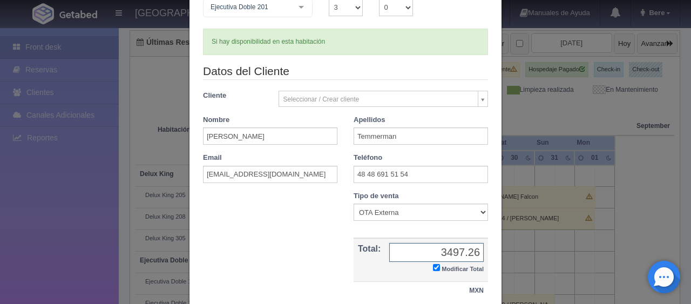
scroll to position [188, 0]
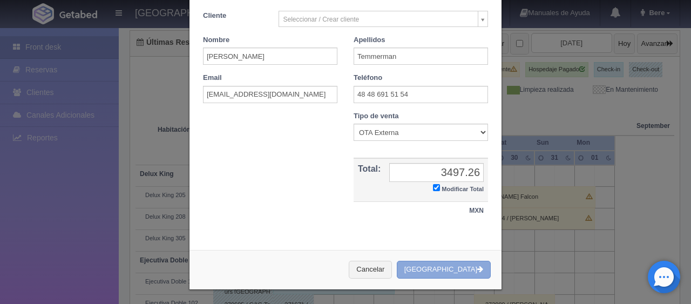
click at [436, 267] on button "[GEOGRAPHIC_DATA]" at bounding box center [444, 270] width 94 height 18
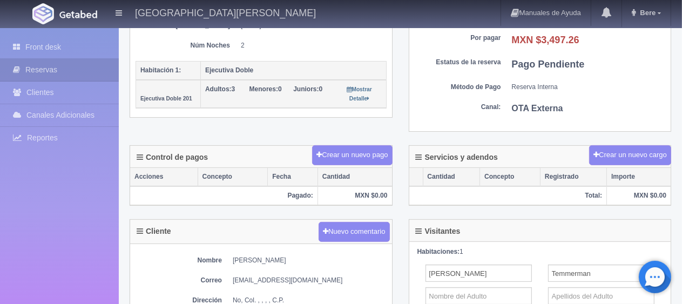
scroll to position [270, 0]
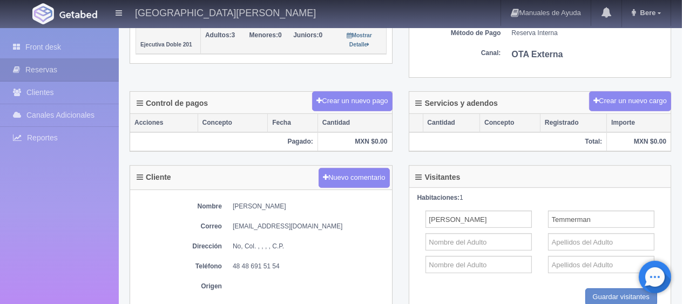
drag, startPoint x: 225, startPoint y: 200, endPoint x: 304, endPoint y: 200, distance: 79.4
click at [304, 202] on dl "Nombre [PERSON_NAME]" at bounding box center [261, 206] width 251 height 9
copy dd "[PERSON_NAME]"
drag, startPoint x: 225, startPoint y: 263, endPoint x: 352, endPoint y: 266, distance: 126.9
click at [352, 266] on dl "Teléfono [PHONE_NUMBER]" at bounding box center [261, 266] width 251 height 9
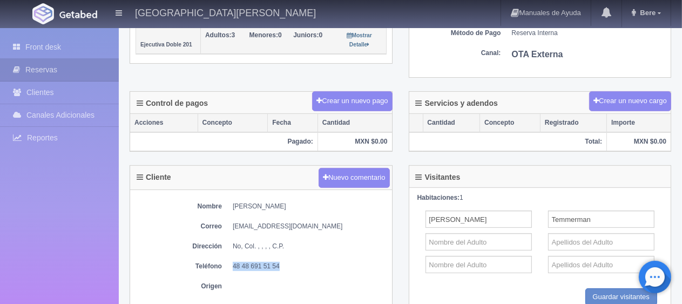
copy dd "48 48 691 51 54"
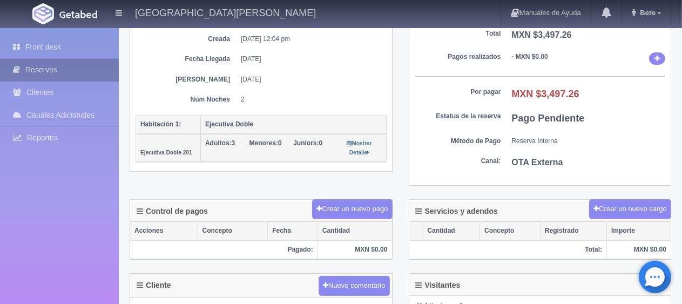
scroll to position [54, 0]
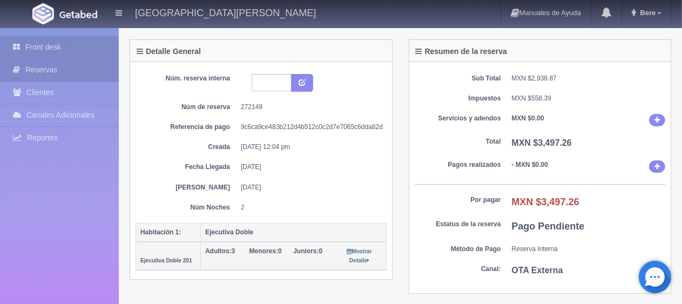
click at [49, 39] on link "Front desk" at bounding box center [59, 47] width 119 height 22
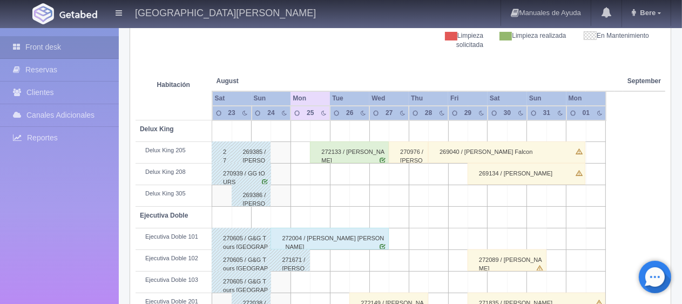
scroll to position [324, 0]
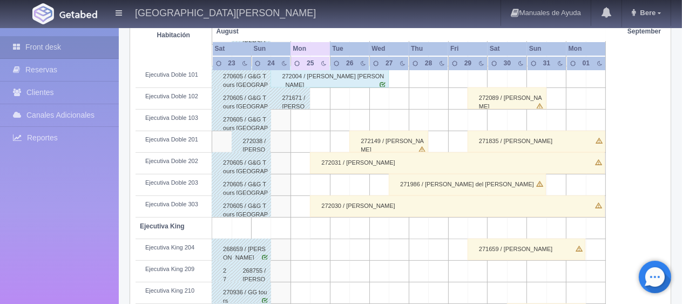
click at [33, 241] on div "Front desk Reservas Clientes Canales Adicionales Channex Reportes Reporte del d…" at bounding box center [59, 180] width 119 height 304
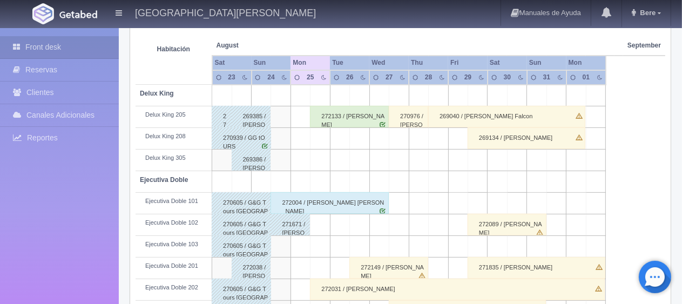
scroll to position [144, 0]
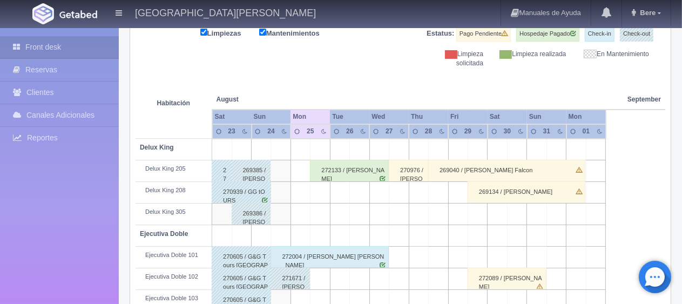
click at [333, 172] on div "272133 / [PERSON_NAME]" at bounding box center [349, 171] width 79 height 22
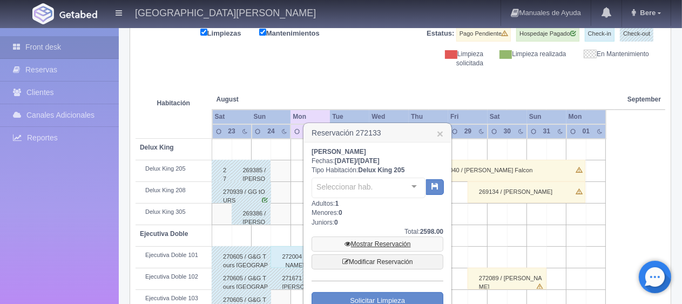
scroll to position [252, 0]
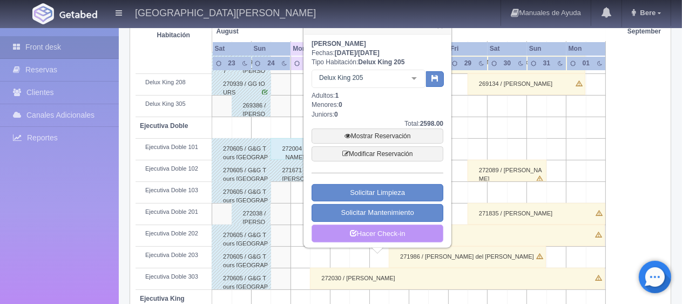
click at [368, 236] on link "Hacer Check-in" at bounding box center [378, 234] width 132 height 18
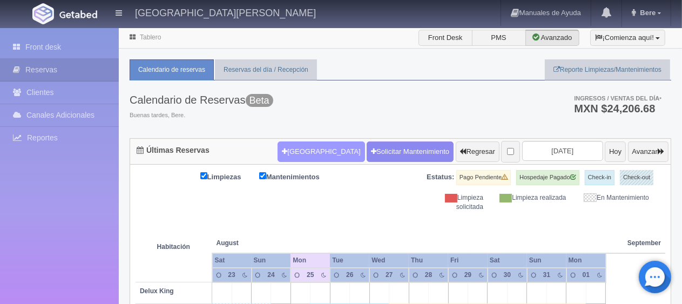
click at [309, 144] on button "[GEOGRAPHIC_DATA]" at bounding box center [321, 151] width 87 height 21
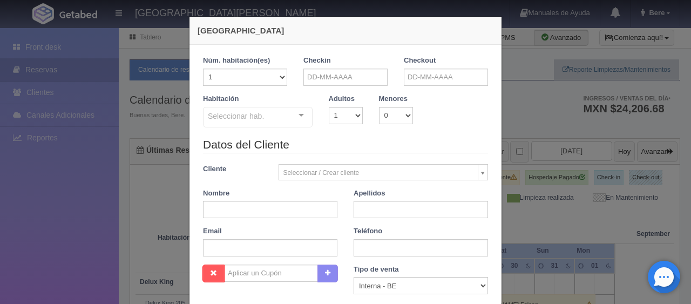
checkbox input "false"
click at [343, 81] on input "text" at bounding box center [345, 77] width 84 height 17
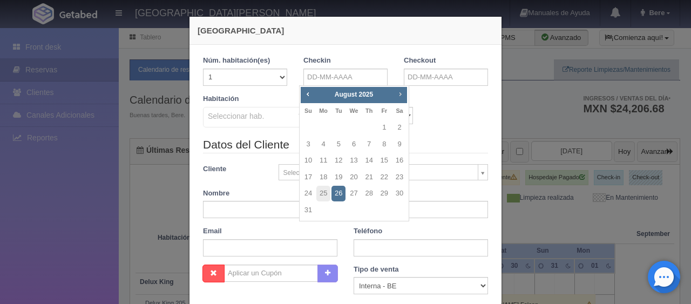
click at [402, 92] on span "Next" at bounding box center [400, 94] width 9 height 9
click at [382, 130] on link "5" at bounding box center [384, 128] width 14 height 16
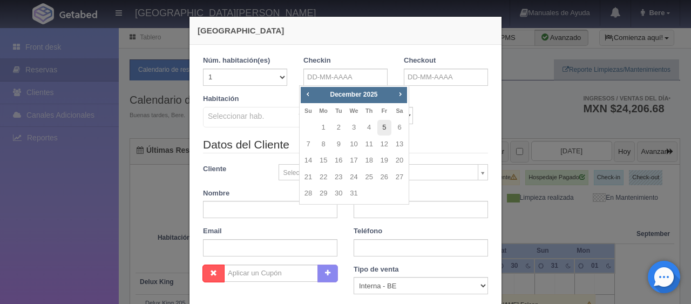
type input "[DATE]"
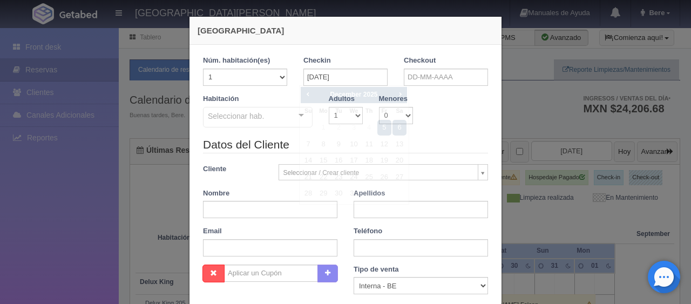
checkbox input "false"
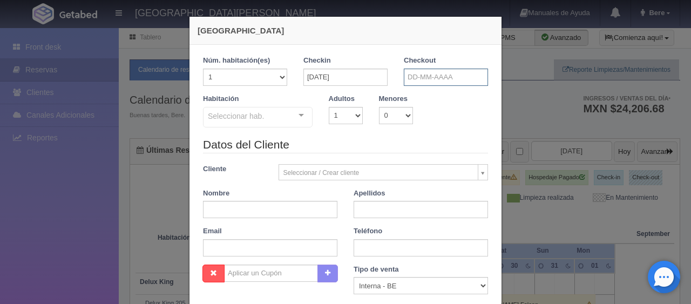
click at [426, 72] on input "text" at bounding box center [446, 77] width 84 height 17
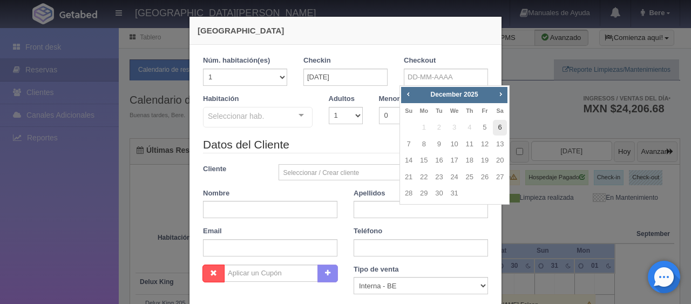
click at [502, 127] on link "6" at bounding box center [500, 128] width 14 height 16
type input "[DATE]"
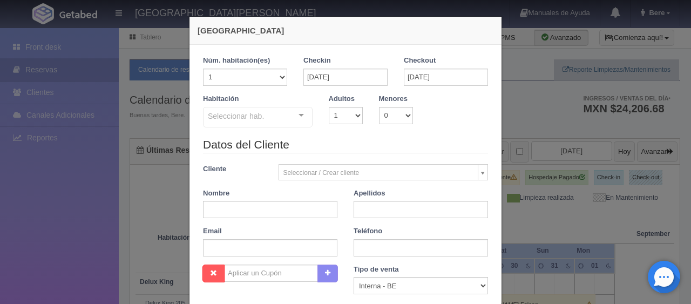
checkbox input "false"
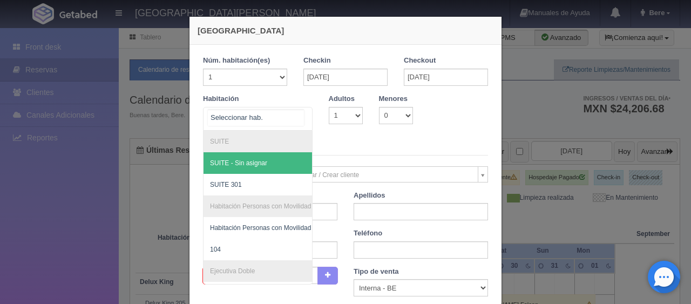
click at [255, 127] on div "SUITE SUITE - Sin asignar SUITE 301 Habitación Personas con Movilidad Reducida …" at bounding box center [258, 119] width 110 height 24
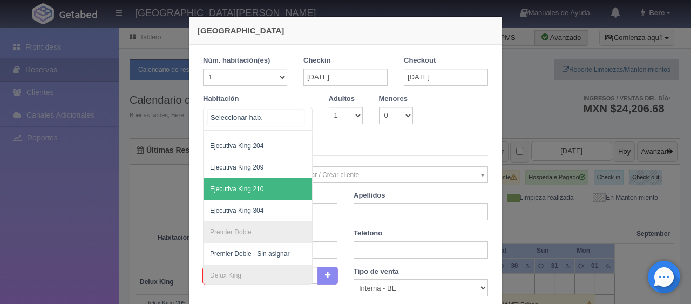
scroll to position [104, 0]
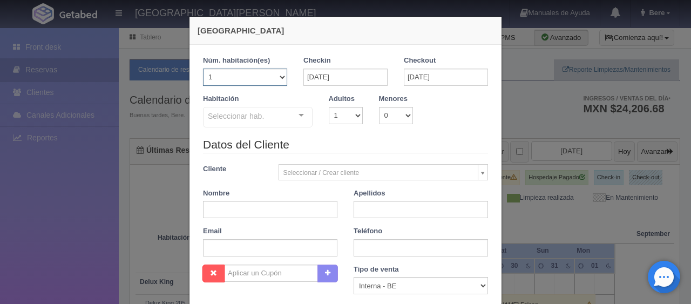
click at [241, 83] on select "1 2 3 4 5 6 7 8 9 10 11 12 13 14 15 16 17 18 19 20" at bounding box center [245, 77] width 84 height 17
select select "4"
click at [203, 69] on select "1 2 3 4 5 6 7 8 9 10 11 12 13 14 15 16 17 18 19 20" at bounding box center [245, 77] width 84 height 17
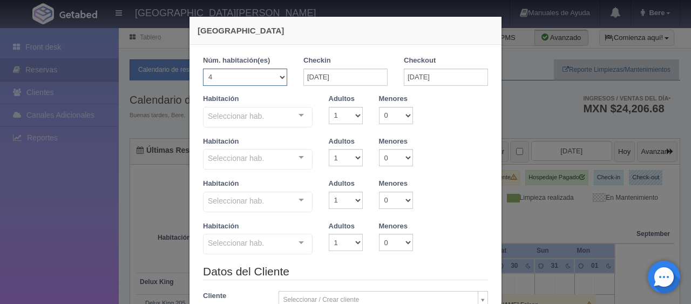
checkbox input "false"
drag, startPoint x: 333, startPoint y: 113, endPoint x: 337, endPoint y: 120, distance: 7.8
click at [333, 113] on select "1 2 3 4 5 6 7 8 9 10" at bounding box center [346, 115] width 34 height 17
select select "2"
click at [329, 107] on select "1 2 3 4 5 6 7 8 9 10" at bounding box center [346, 115] width 34 height 17
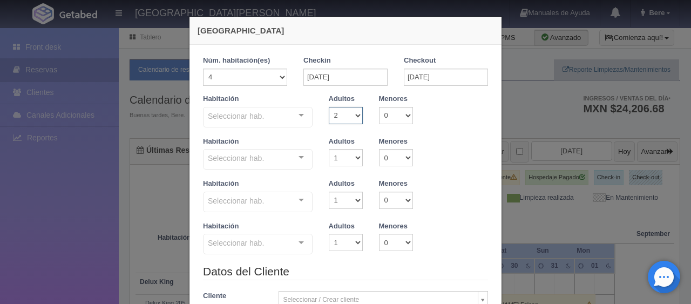
checkbox input "false"
click at [341, 161] on select "1 2 3 4 5 6 7 8 9 10" at bounding box center [346, 157] width 34 height 17
select select "2"
click at [329, 149] on select "1 2 3 4 5 6 7 8 9 10" at bounding box center [346, 157] width 34 height 17
checkbox input "false"
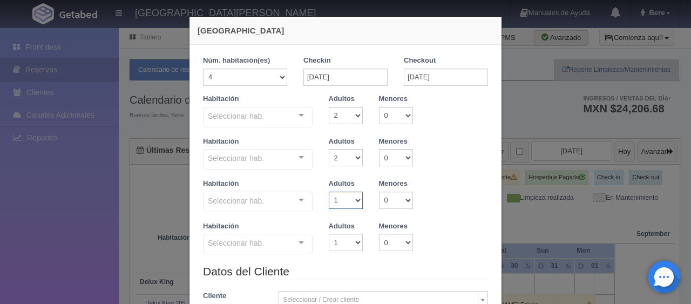
click at [337, 203] on select "1 2 3 4 5 6 7 8 9 10" at bounding box center [346, 200] width 34 height 17
select select "2"
click at [329, 192] on select "1 2 3 4 5 6 7 8 9 10" at bounding box center [346, 200] width 34 height 17
checkbox input "false"
click at [341, 237] on select "1 2 3 4 5 6 7 8 9 10" at bounding box center [346, 242] width 34 height 17
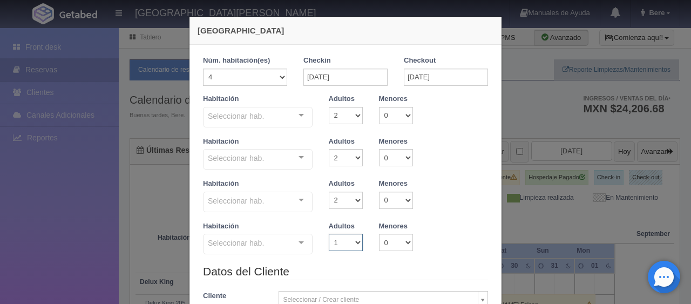
select select "2"
click at [329, 234] on select "1 2 3 4 5 6 7 8 9 10" at bounding box center [346, 242] width 34 height 17
click at [282, 118] on div "Seleccionar hab." at bounding box center [258, 117] width 110 height 21
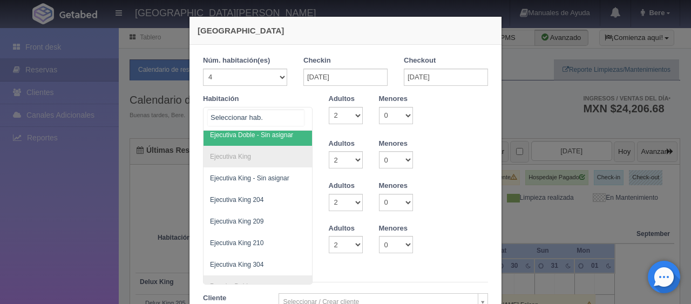
scroll to position [212, 0]
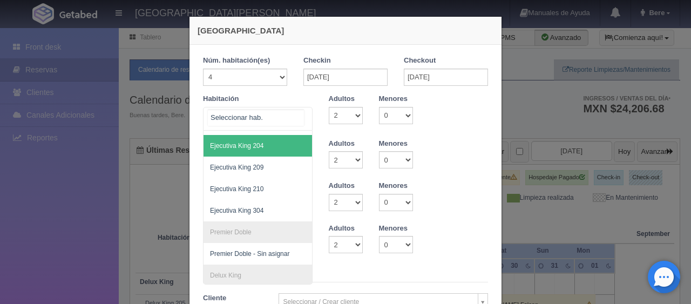
click at [267, 144] on span "Ejecutiva King 204" at bounding box center [294, 146] width 181 height 22
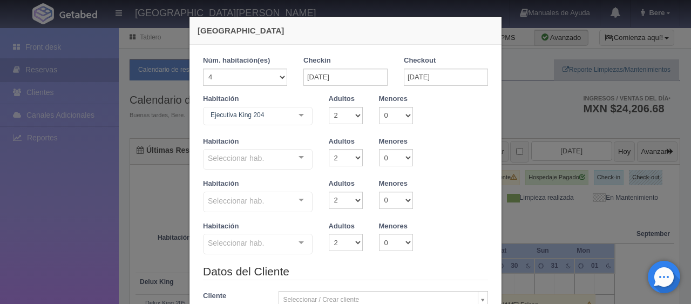
checkbox input "false"
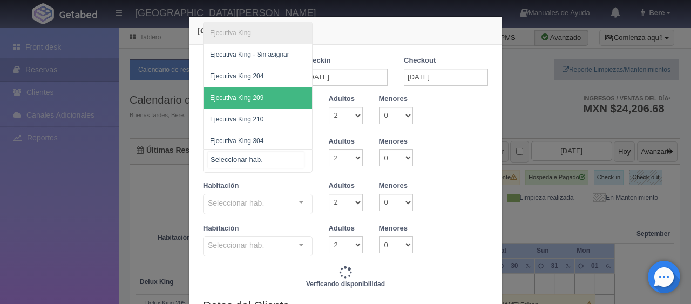
click at [258, 98] on span "Ejecutiva King 209" at bounding box center [236, 98] width 53 height 8
type input "6196.00"
checkbox input "false"
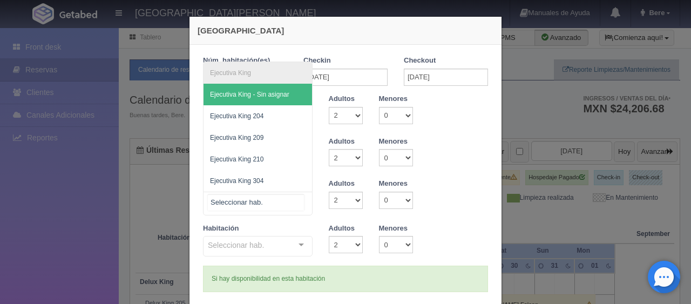
click at [255, 193] on div at bounding box center [258, 204] width 110 height 24
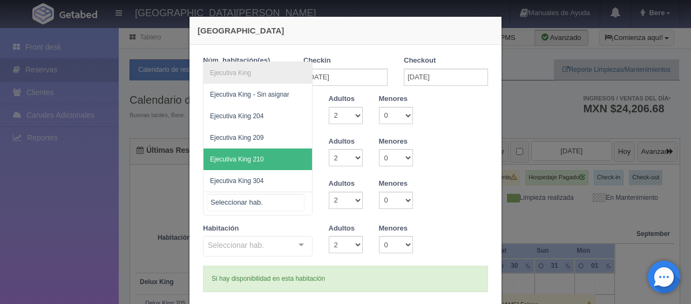
click at [257, 156] on span "Ejecutiva King 210" at bounding box center [236, 160] width 53 height 8
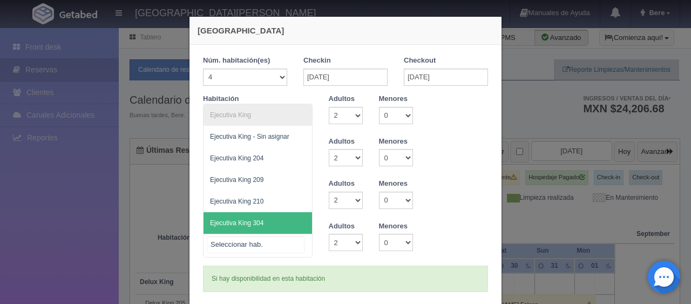
click at [256, 225] on span "Ejecutiva King 304" at bounding box center [236, 223] width 53 height 8
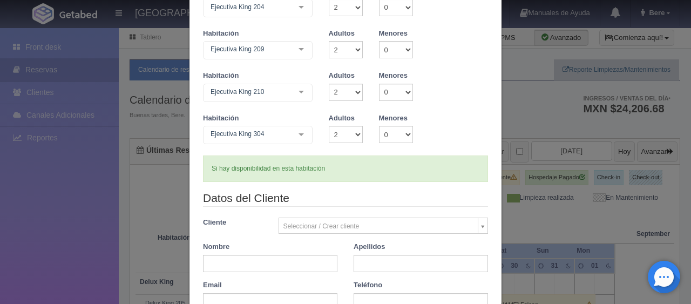
scroll to position [162, 0]
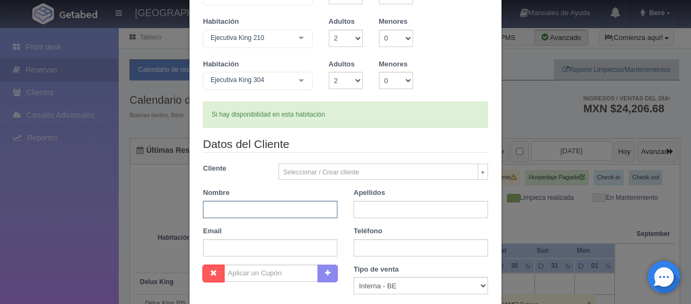
click at [271, 215] on input "text" at bounding box center [270, 209] width 134 height 17
type input "Celina"
click at [354, 213] on input "text" at bounding box center [421, 209] width 134 height 17
type input "[PERSON_NAME]"
click at [378, 244] on input "text" at bounding box center [421, 247] width 134 height 17
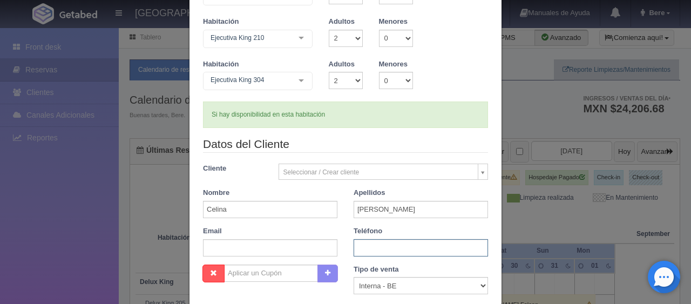
paste input "3310976411"
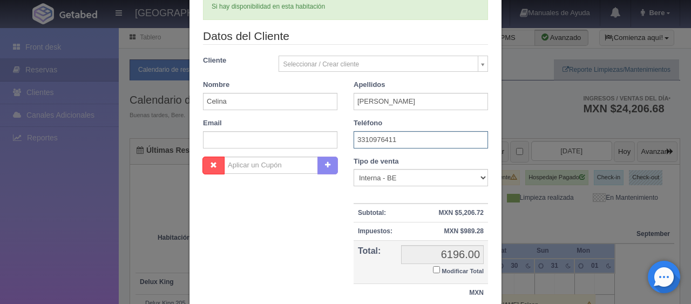
scroll to position [324, 0]
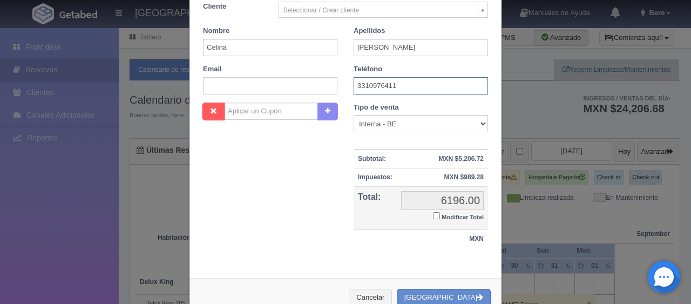
type input "3310976411"
click at [433, 215] on input "Modificar Total" at bounding box center [436, 215] width 7 height 7
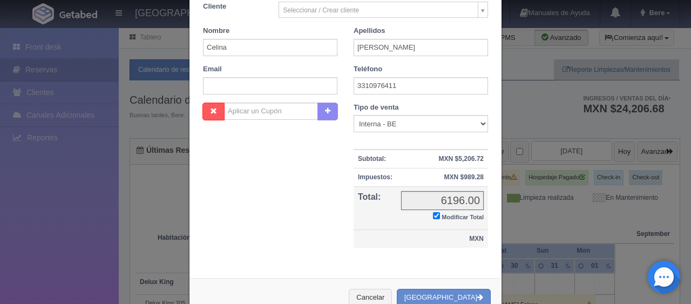
checkbox input "true"
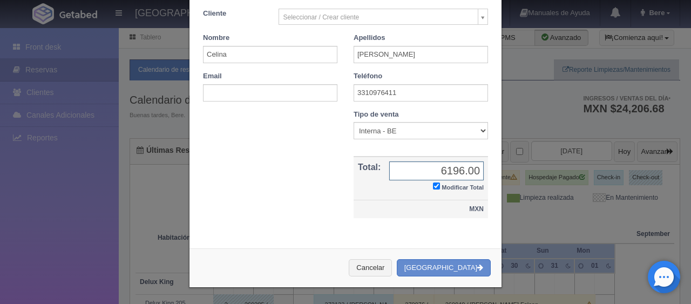
scroll to position [315, 0]
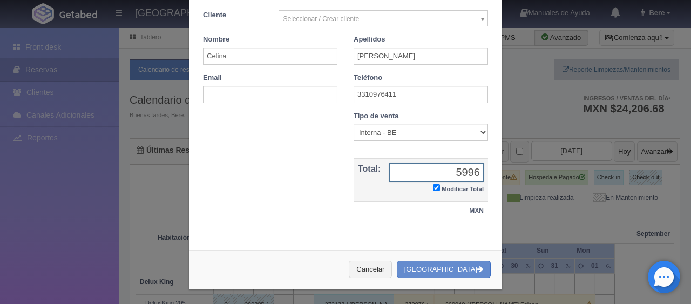
type input "5996"
click at [451, 264] on button "[GEOGRAPHIC_DATA]" at bounding box center [444, 270] width 94 height 18
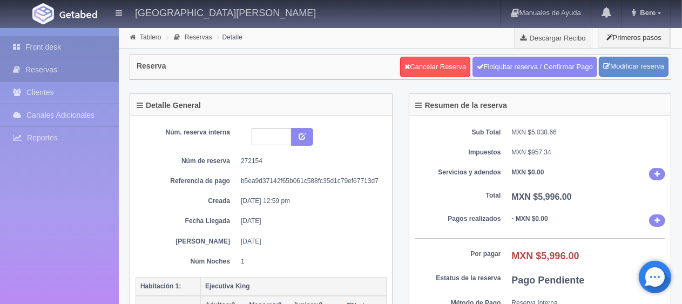
click at [57, 44] on link "Front desk" at bounding box center [59, 47] width 119 height 22
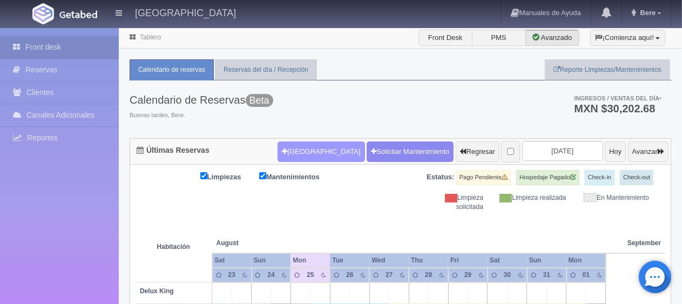
click at [287, 154] on button "[GEOGRAPHIC_DATA]" at bounding box center [321, 151] width 87 height 21
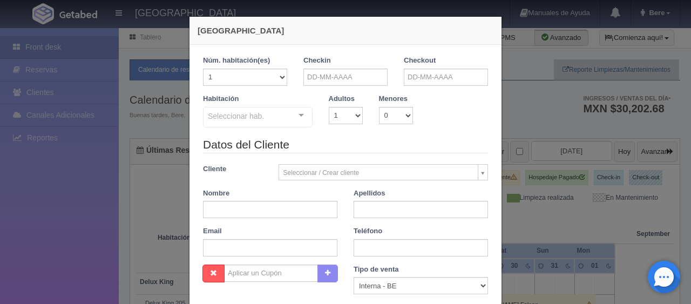
checkbox input "false"
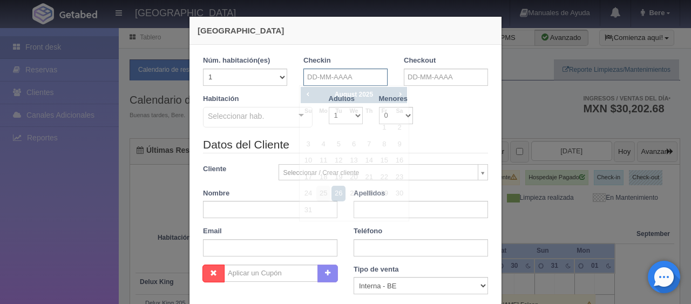
click at [337, 72] on input "text" at bounding box center [345, 77] width 84 height 17
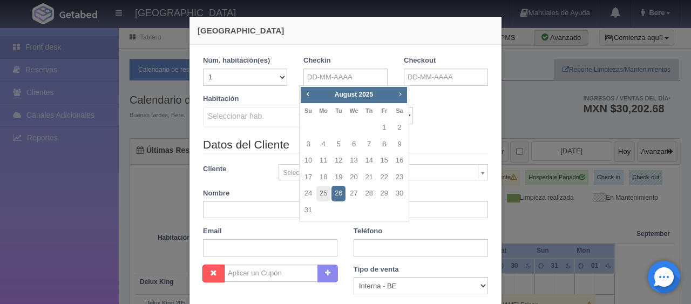
click at [396, 94] on span "Next" at bounding box center [400, 94] width 9 height 9
click at [382, 125] on link "5" at bounding box center [384, 128] width 14 height 16
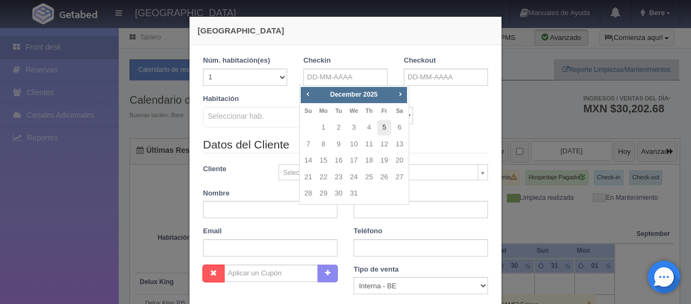
type input "[DATE]"
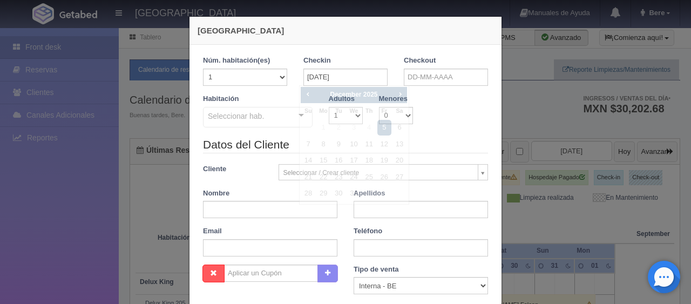
checkbox input "false"
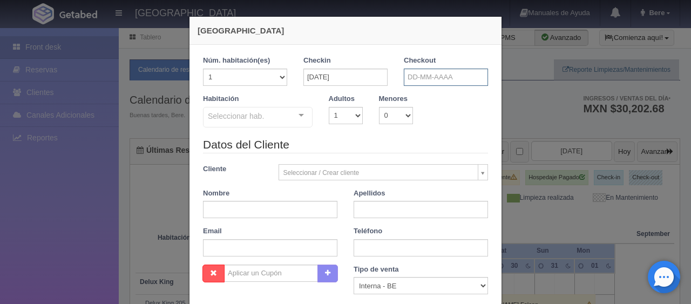
drag, startPoint x: 421, startPoint y: 73, endPoint x: 460, endPoint y: 90, distance: 42.6
click at [421, 73] on input "text" at bounding box center [446, 77] width 84 height 17
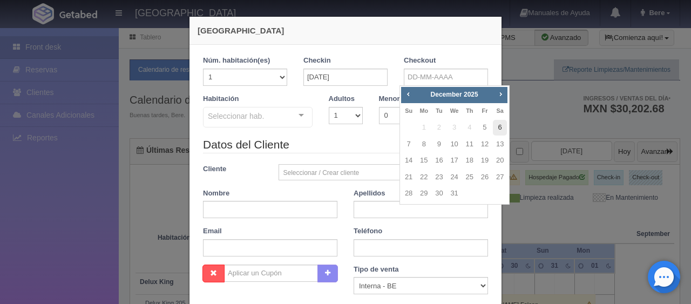
click at [497, 129] on link "6" at bounding box center [500, 128] width 14 height 16
type input "[DATE]"
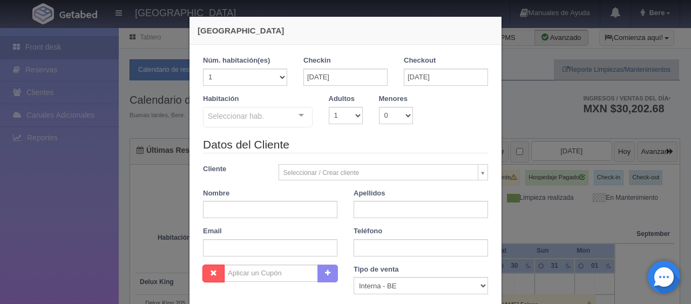
checkbox input "false"
click at [350, 117] on select "1 2 3 4 5 6 7 8 9 10" at bounding box center [346, 115] width 34 height 17
select select "2"
click at [329, 107] on select "1 2 3 4 5 6 7 8 9 10" at bounding box center [346, 115] width 34 height 17
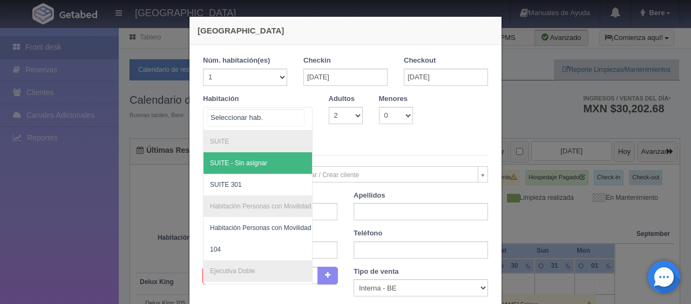
click at [263, 112] on div at bounding box center [258, 119] width 110 height 24
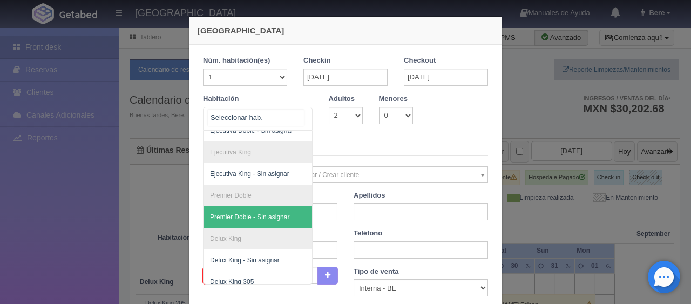
scroll to position [179, 0]
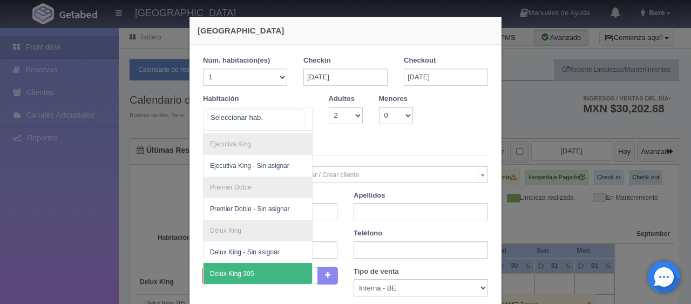
click at [245, 270] on span "Delux King 305" at bounding box center [232, 274] width 44 height 8
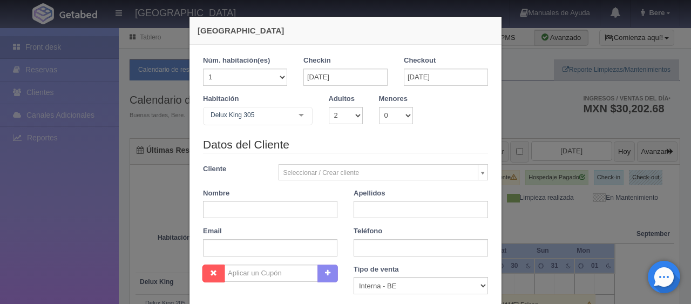
checkbox input "false"
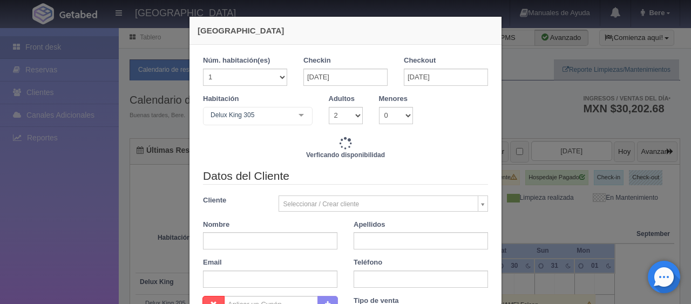
click at [246, 230] on div "Nombre" at bounding box center [270, 235] width 151 height 30
click at [238, 237] on input "text" at bounding box center [270, 240] width 134 height 17
type input "1499.00"
checkbox input "false"
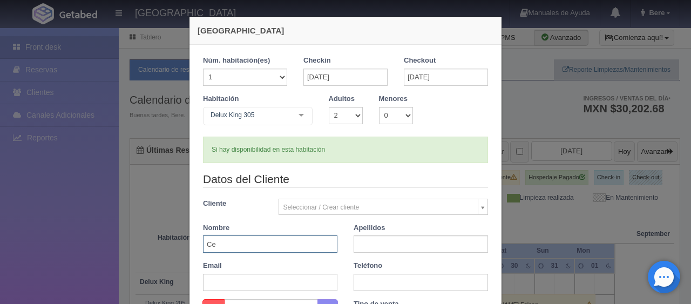
type input "Celina"
click at [401, 247] on input "text" at bounding box center [421, 243] width 134 height 17
type input "[PERSON_NAME]"
click at [367, 286] on input "text" at bounding box center [421, 282] width 134 height 17
paste input "3310976411"
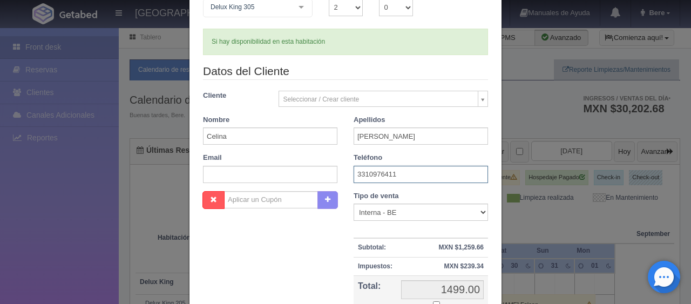
scroll to position [162, 0]
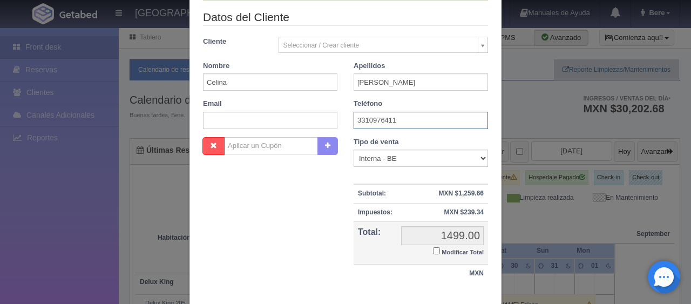
type input "3310976411"
click at [436, 251] on label "Modificar Total" at bounding box center [458, 251] width 51 height 12
click at [436, 251] on input "Modificar Total" at bounding box center [436, 250] width 7 height 7
checkbox input "true"
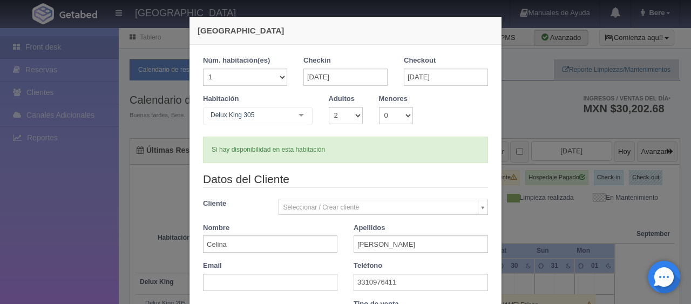
scroll to position [188, 0]
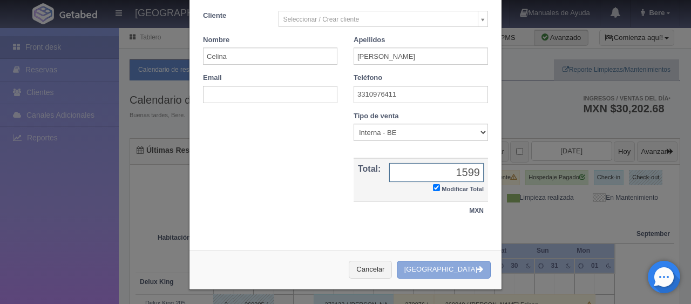
type input "1599"
click at [439, 261] on button "[GEOGRAPHIC_DATA]" at bounding box center [444, 270] width 94 height 18
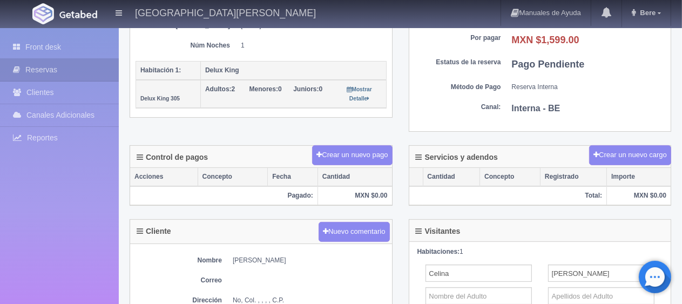
scroll to position [54, 0]
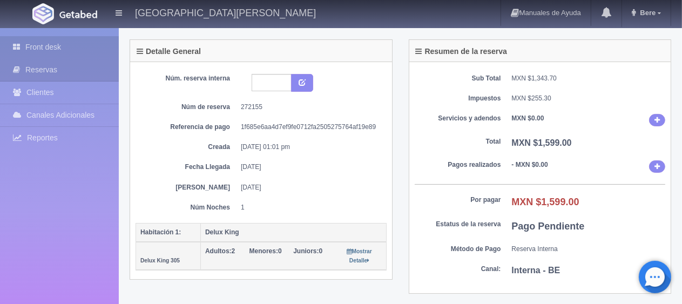
click at [72, 53] on link "Front desk" at bounding box center [59, 47] width 119 height 22
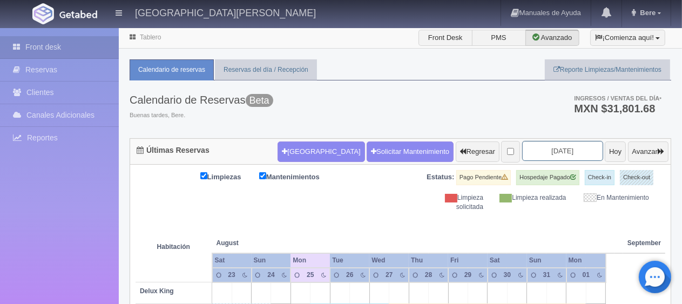
click at [537, 152] on input "[DATE]" at bounding box center [562, 151] width 81 height 20
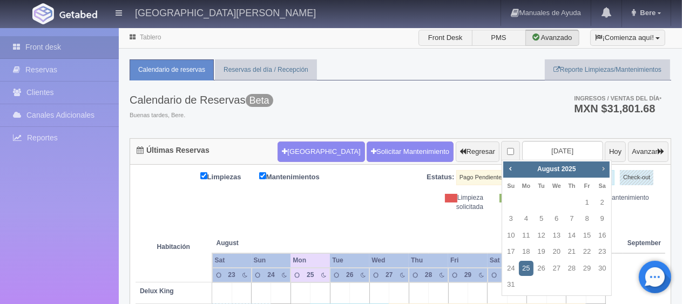
click at [603, 167] on span "Next" at bounding box center [603, 168] width 9 height 9
click at [589, 202] on link "5" at bounding box center [587, 203] width 14 height 16
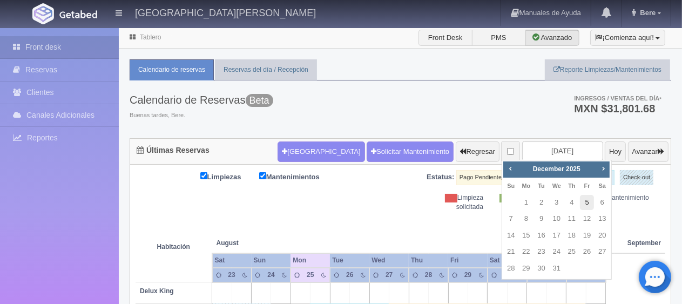
type input "[DATE]"
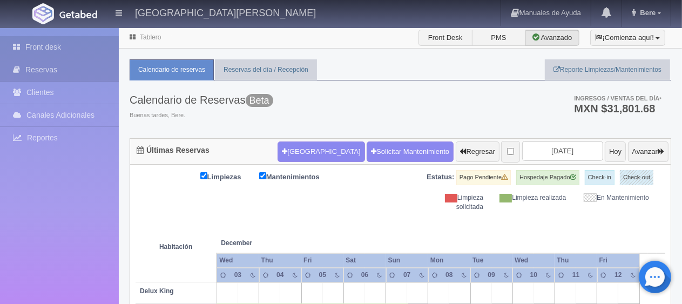
click at [37, 39] on link "Front desk" at bounding box center [59, 47] width 119 height 22
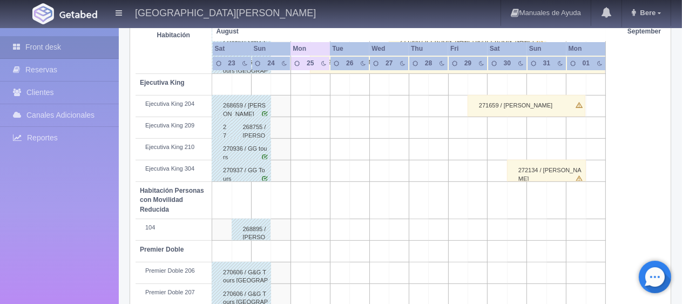
scroll to position [576, 0]
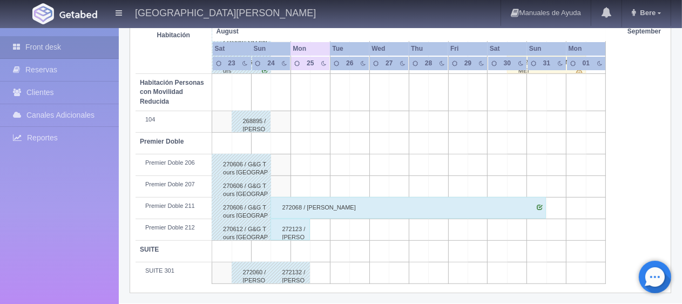
click at [294, 222] on div "272123 / [PERSON_NAME]" at bounding box center [290, 230] width 39 height 22
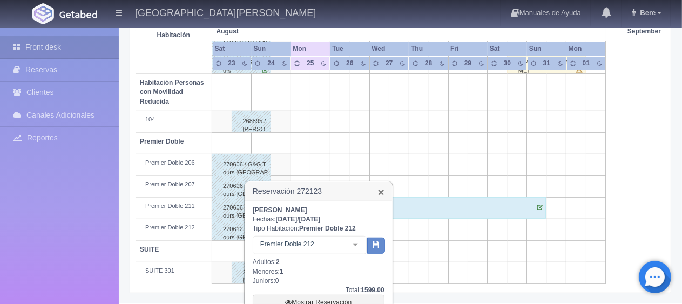
click at [379, 193] on link "×" at bounding box center [381, 191] width 6 height 11
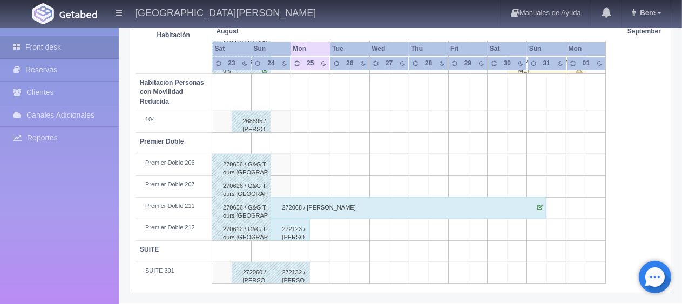
click at [281, 230] on div "272123 / [PERSON_NAME]" at bounding box center [290, 230] width 39 height 22
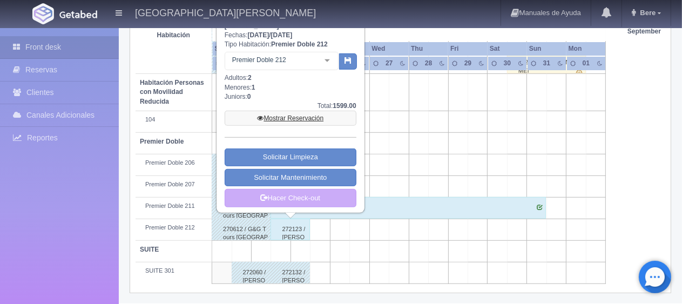
click at [308, 120] on link "Mostrar Reservación" at bounding box center [291, 118] width 132 height 15
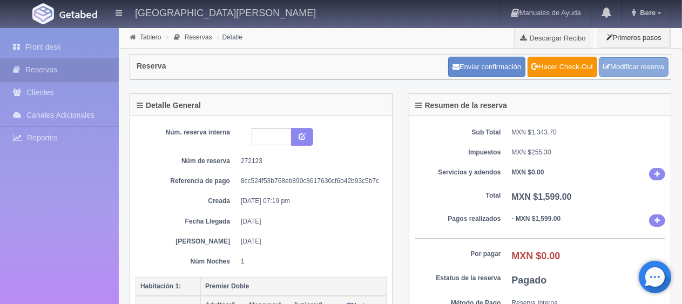
click at [611, 66] on link "Modificar reserva" at bounding box center [634, 67] width 70 height 20
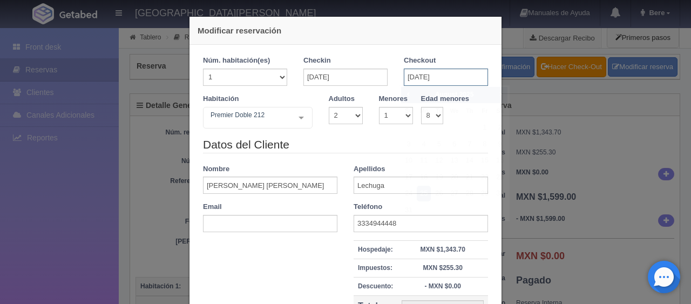
click at [458, 81] on input "[DATE]" at bounding box center [446, 77] width 84 height 17
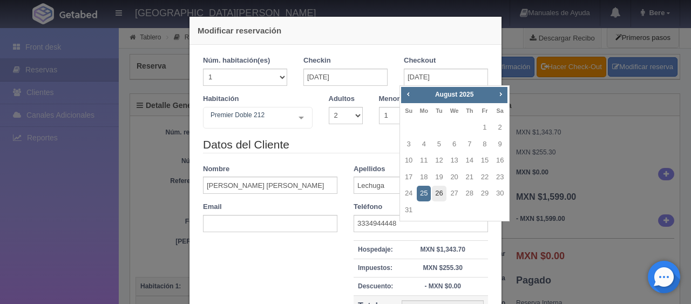
click at [438, 192] on link "26" at bounding box center [439, 194] width 14 height 16
type input "[DATE]"
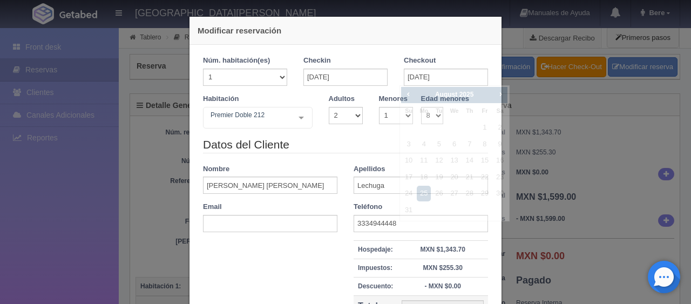
checkbox input "false"
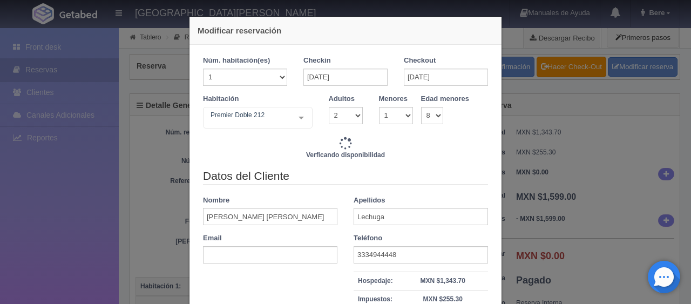
type input "3298.00"
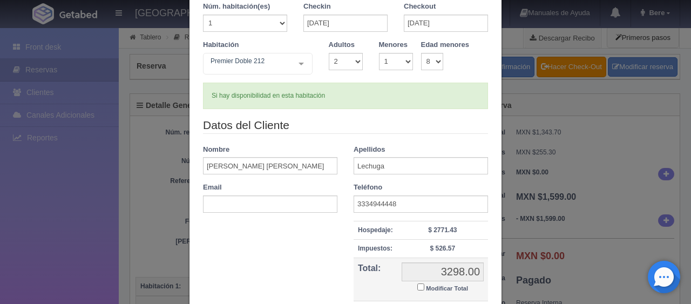
scroll to position [153, 0]
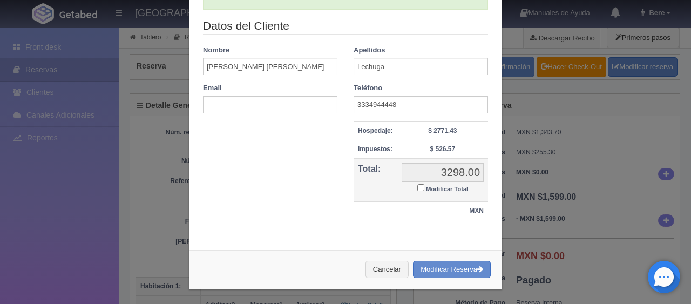
click at [417, 187] on input "Modificar Total" at bounding box center [420, 187] width 7 height 7
checkbox input "true"
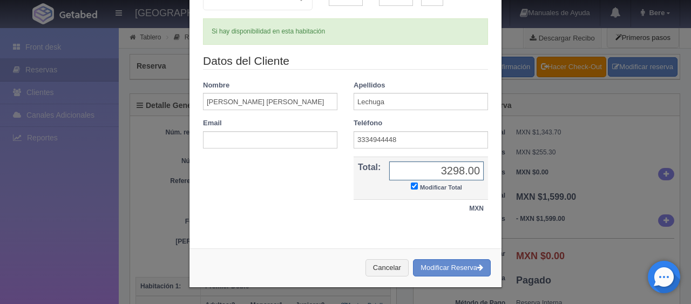
scroll to position [117, 0]
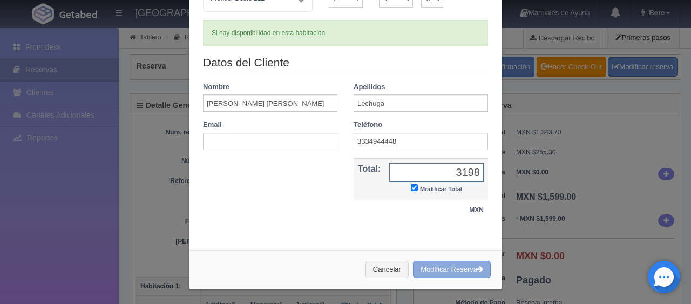
type input "3198"
click at [424, 271] on button "Modificar Reserva" at bounding box center [452, 270] width 78 height 18
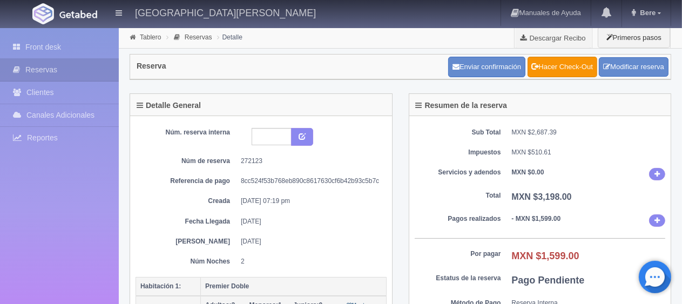
scroll to position [54, 0]
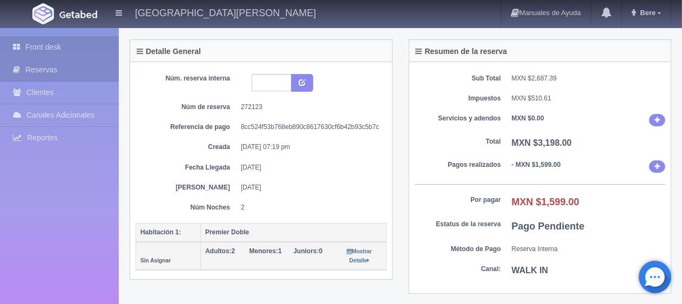
click at [35, 38] on link "Front desk" at bounding box center [59, 47] width 119 height 22
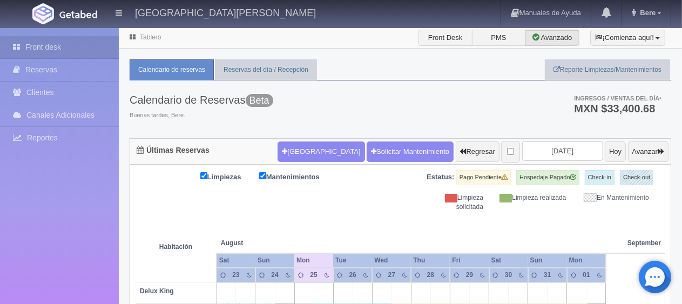
click at [395, 90] on div "Calendario de Reservas Beta Buenas tardes, [GEOGRAPHIC_DATA]. Ingresos / Ventas…" at bounding box center [401, 109] width 542 height 58
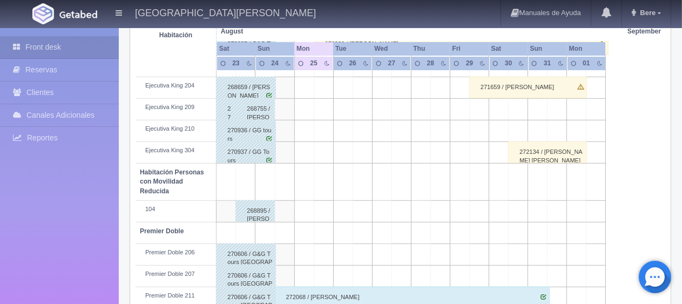
scroll to position [605, 0]
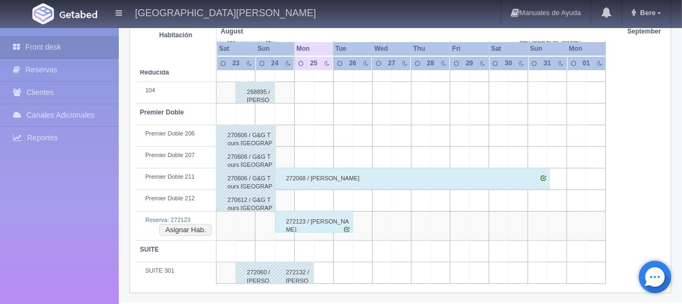
click at [324, 214] on div "272123 / [PERSON_NAME]" at bounding box center [314, 222] width 79 height 22
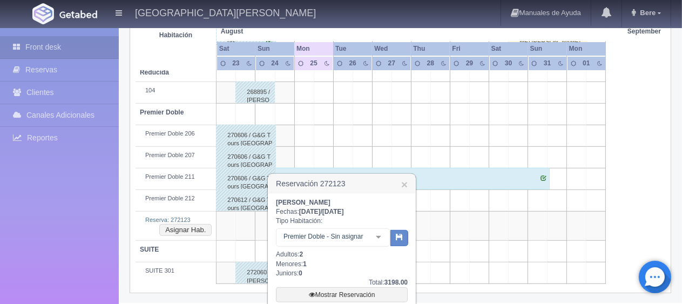
click at [373, 235] on div at bounding box center [379, 237] width 22 height 16
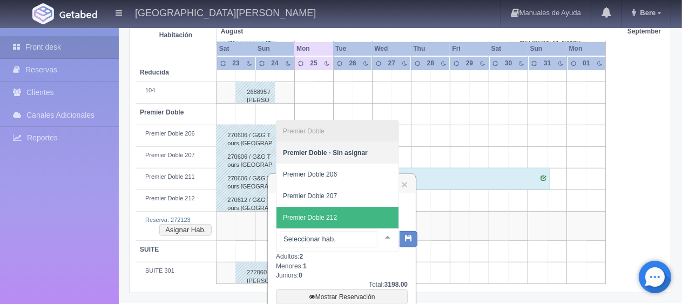
click at [355, 218] on span "Premier Doble 212" at bounding box center [337, 218] width 122 height 22
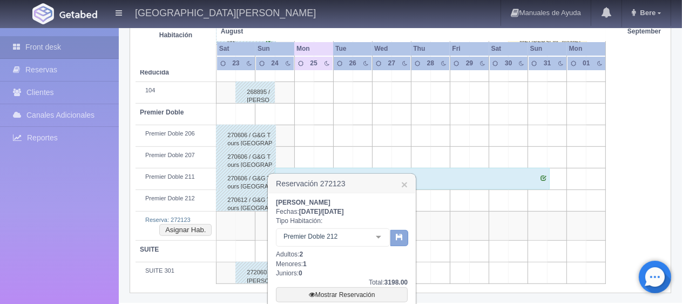
click at [396, 240] on icon "button" at bounding box center [399, 236] width 7 height 7
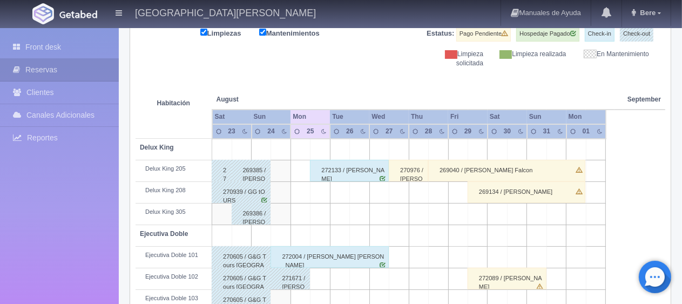
scroll to position [36, 0]
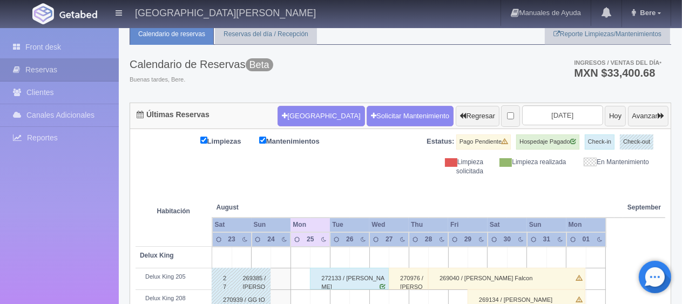
click at [352, 64] on div "Calendario de Reservas Beta Buenas tardes, [GEOGRAPHIC_DATA]. Ingresos / Ventas…" at bounding box center [401, 74] width 542 height 58
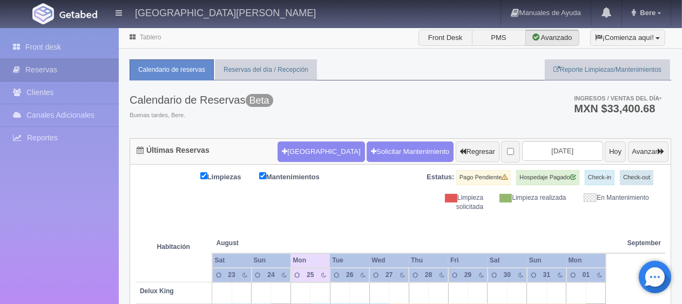
click at [437, 226] on th at bounding box center [438, 232] width 59 height 41
click at [411, 224] on th at bounding box center [438, 232] width 59 height 41
drag, startPoint x: 659, startPoint y: 206, endPoint x: 350, endPoint y: 184, distance: 309.7
click at [350, 184] on div "Limpiezas Mantenimientos Estatus: Pago Pendiente Hospedaje Pagado Check-in Chec…" at bounding box center [401, 191] width 530 height 42
click at [541, 202] on div "Limpieza realizada" at bounding box center [532, 197] width 83 height 9
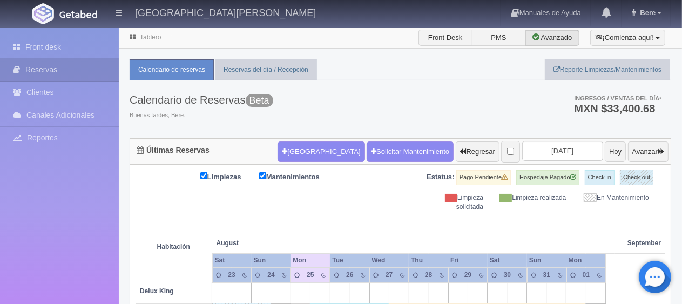
click at [436, 201] on div "Limpieza solicitada" at bounding box center [450, 202] width 83 height 18
click at [571, 219] on th at bounding box center [556, 232] width 59 height 41
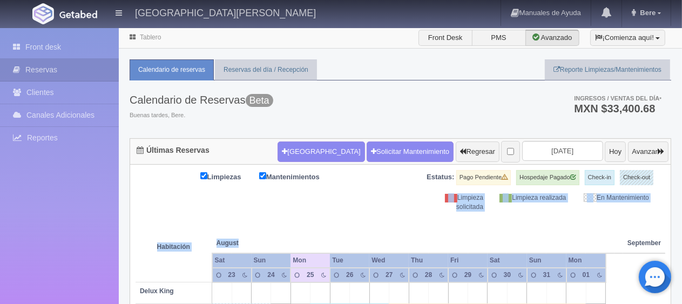
drag, startPoint x: 508, startPoint y: 215, endPoint x: 410, endPoint y: 194, distance: 99.9
click at [463, 197] on div "Limpieza solicitada" at bounding box center [450, 202] width 83 height 18
click at [494, 212] on th at bounding box center [497, 232] width 59 height 41
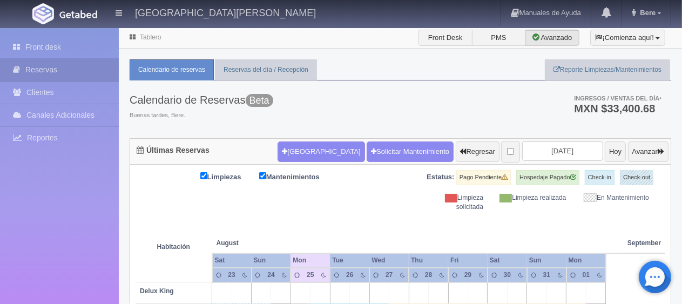
click at [582, 219] on th at bounding box center [556, 232] width 59 height 41
click at [323, 201] on div "Limpiezas Mantenimientos Estatus: Pago Pendiente Hospedaje Pagado Check-in Chec…" at bounding box center [401, 191] width 530 height 42
drag, startPoint x: 666, startPoint y: 210, endPoint x: 354, endPoint y: 195, distance: 313.0
click at [513, 234] on th at bounding box center [497, 232] width 59 height 41
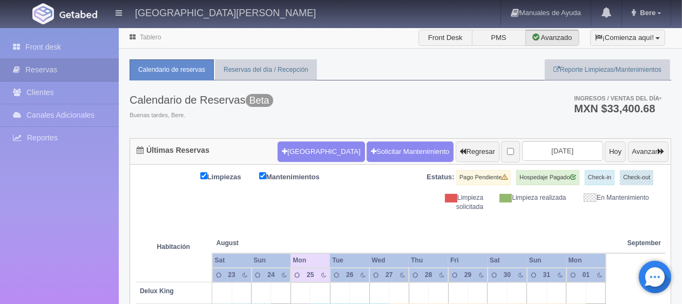
click at [437, 218] on th at bounding box center [438, 232] width 59 height 41
drag, startPoint x: 623, startPoint y: 193, endPoint x: 388, endPoint y: 198, distance: 235.5
click at [388, 198] on div "Limpiezas Mantenimientos Estatus: Pago Pendiente Hospedaje Pagado Check-in Chec…" at bounding box center [401, 191] width 530 height 42
click at [474, 217] on th at bounding box center [497, 232] width 59 height 41
drag, startPoint x: 656, startPoint y: 208, endPoint x: 408, endPoint y: 178, distance: 249.8
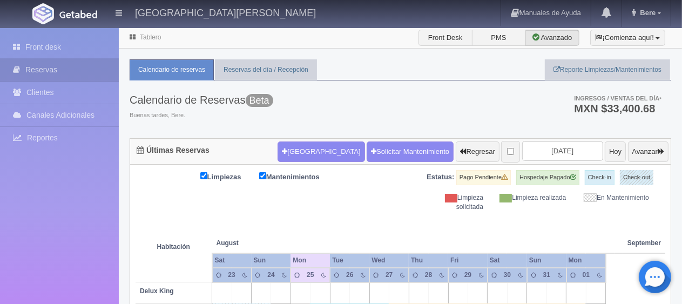
click at [408, 178] on div "Limpiezas Mantenimientos Estatus: Pago Pendiente Hospedaje Pagado Check-in Chec…" at bounding box center [401, 191] width 530 height 42
click at [540, 202] on div "Limpieza realizada" at bounding box center [532, 197] width 83 height 9
click at [534, 228] on th at bounding box center [556, 232] width 59 height 41
click at [500, 111] on div "Calendario de Reservas Beta Buenas tardes, [GEOGRAPHIC_DATA]. Ingresos / Ventas…" at bounding box center [401, 109] width 542 height 58
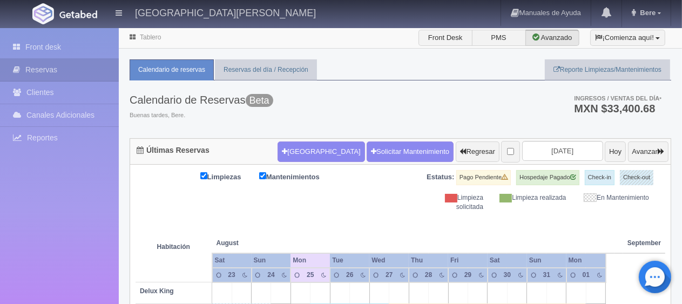
click at [497, 107] on div "Calendario de Reservas Beta Buenas tardes, [GEOGRAPHIC_DATA]. Ingresos / Ventas…" at bounding box center [401, 109] width 542 height 58
drag, startPoint x: 364, startPoint y: 102, endPoint x: 577, endPoint y: 97, distance: 212.3
click at [577, 97] on div "Calendario de Reservas Beta Buenas tardes, [GEOGRAPHIC_DATA]. Ingresos / Ventas…" at bounding box center [401, 109] width 542 height 58
click at [567, 109] on li "Ingresos / Ventas del día * MXN $33,400.68" at bounding box center [617, 104] width 108 height 20
drag, startPoint x: 650, startPoint y: 103, endPoint x: 428, endPoint y: 84, distance: 222.7
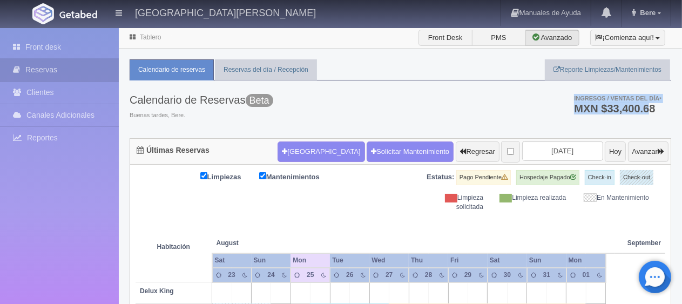
click at [429, 84] on div "Calendario de Reservas Beta Buenas tardes, [GEOGRAPHIC_DATA]. Ingresos / Ventas…" at bounding box center [401, 109] width 542 height 58
click at [491, 105] on div "Calendario de Reservas Beta Buenas tardes, [GEOGRAPHIC_DATA]. Ingresos / Ventas…" at bounding box center [401, 109] width 542 height 58
click at [495, 115] on div "Calendario de Reservas Beta Buenas tardes, [GEOGRAPHIC_DATA]. Ingresos / Ventas…" at bounding box center [401, 109] width 542 height 58
click at [553, 105] on ul "Ingresos / Ventas del día * MXN $33,400.68" at bounding box center [611, 103] width 119 height 47
drag, startPoint x: 665, startPoint y: 208, endPoint x: 442, endPoint y: -19, distance: 318.1
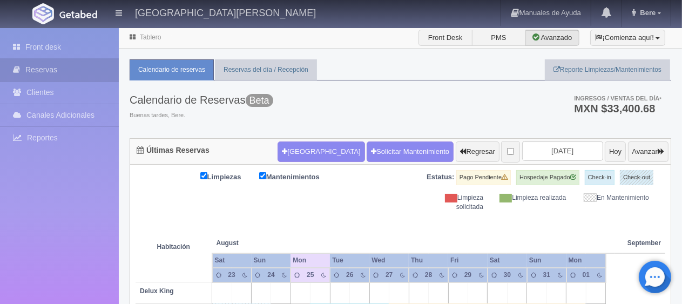
click at [442, 0] on html "[GEOGRAPHIC_DATA][PERSON_NAME] Manuales de Ayuda Actualizaciones recientes Bere…" at bounding box center [341, 152] width 682 height 304
click at [398, 177] on div "Limpiezas Mantenimientos" at bounding box center [268, 177] width 265 height 15
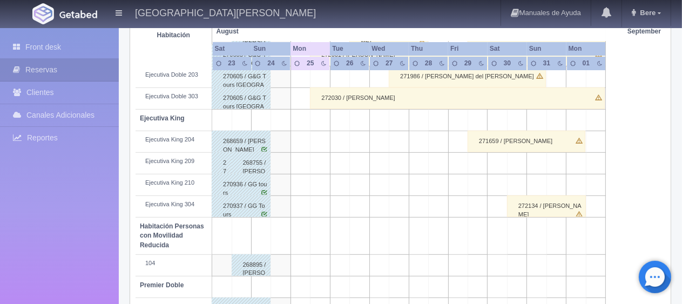
scroll to position [576, 0]
